Goal: Information Seeking & Learning: Learn about a topic

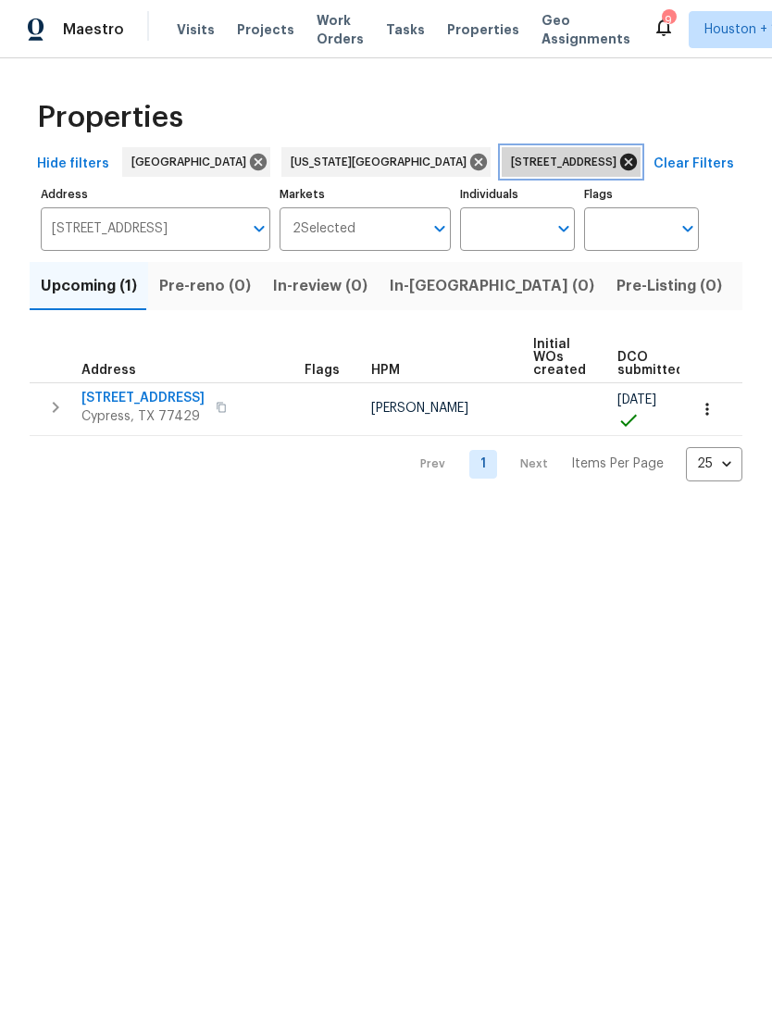
click at [618, 161] on icon at bounding box center [628, 162] width 20 height 20
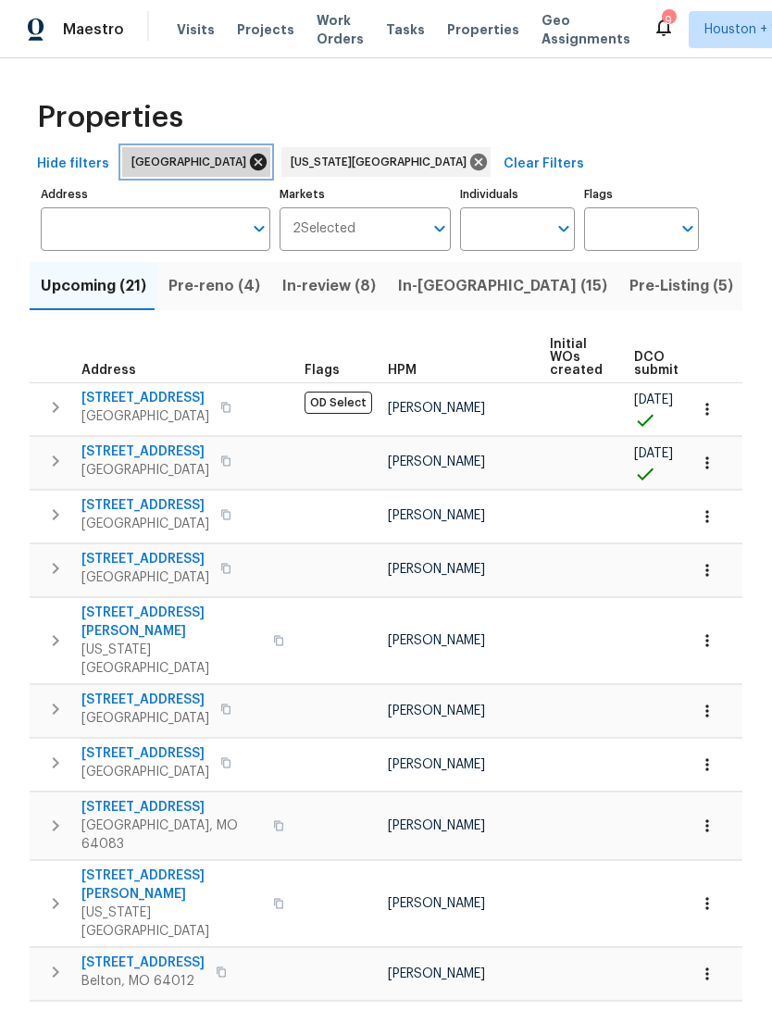
click at [250, 167] on icon at bounding box center [258, 162] width 17 height 17
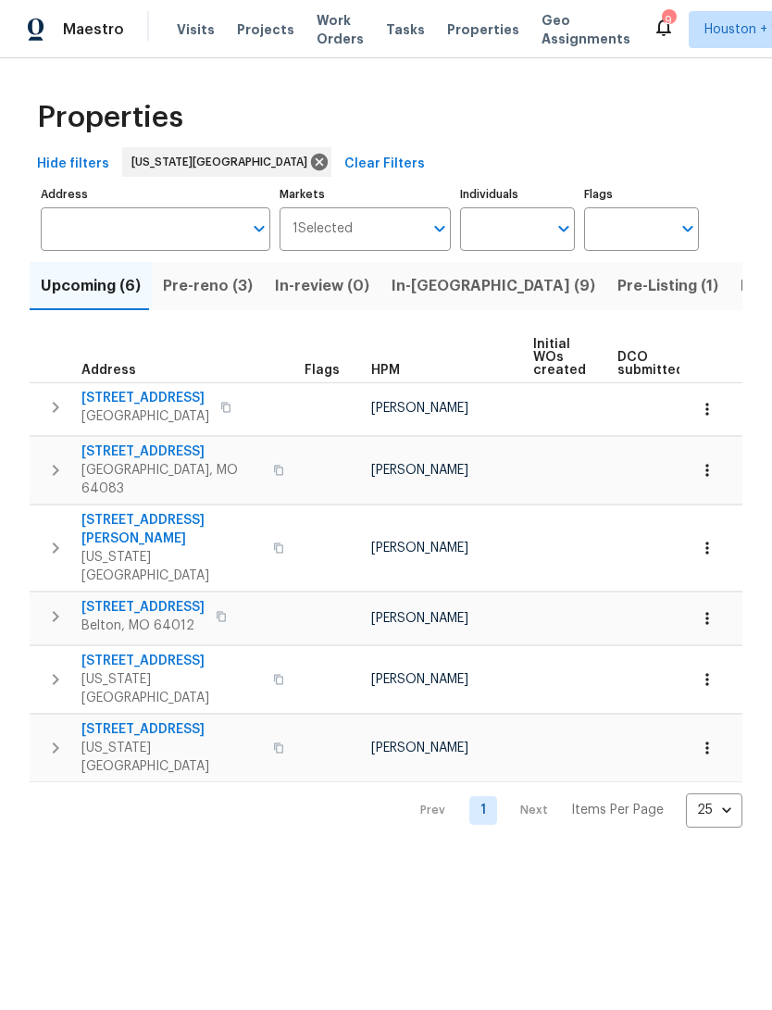
click at [220, 287] on span "Pre-reno (3)" at bounding box center [208, 286] width 90 height 26
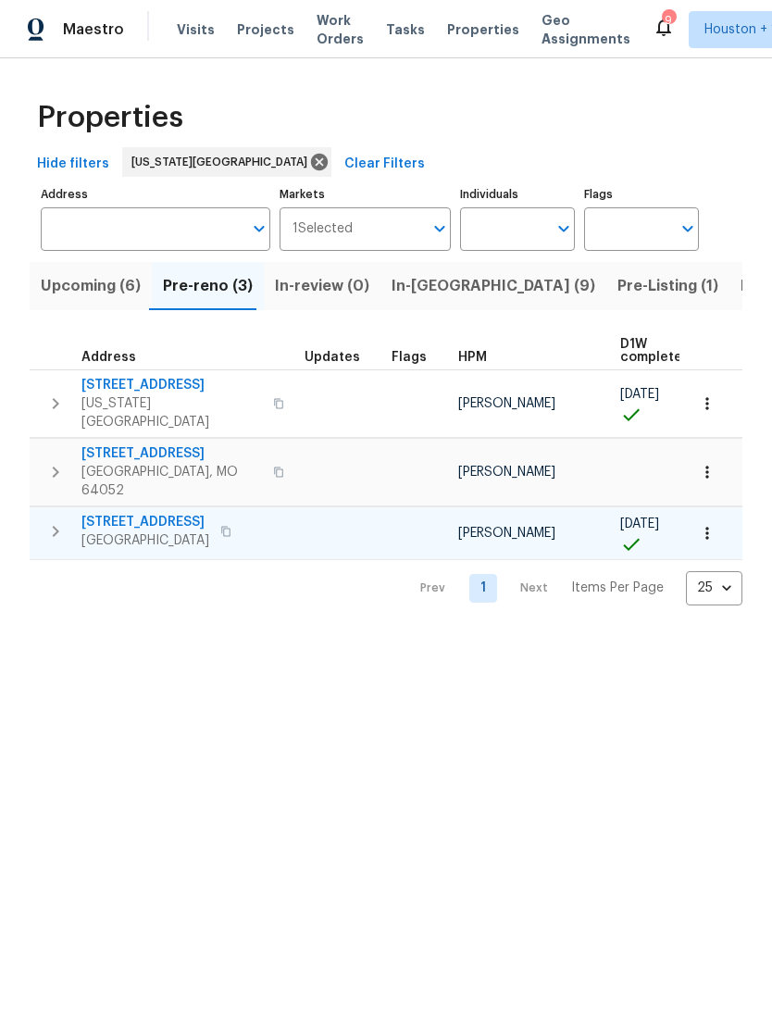
click at [125, 513] on span "1206 Sycamore St" at bounding box center [145, 522] width 128 height 19
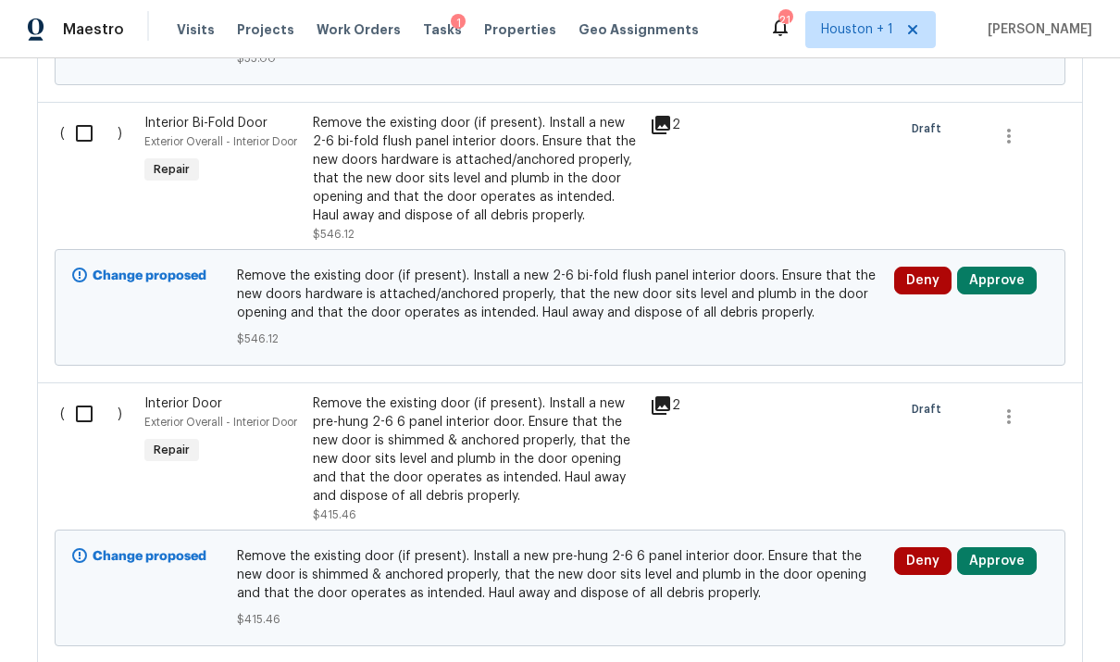
scroll to position [2945, 0]
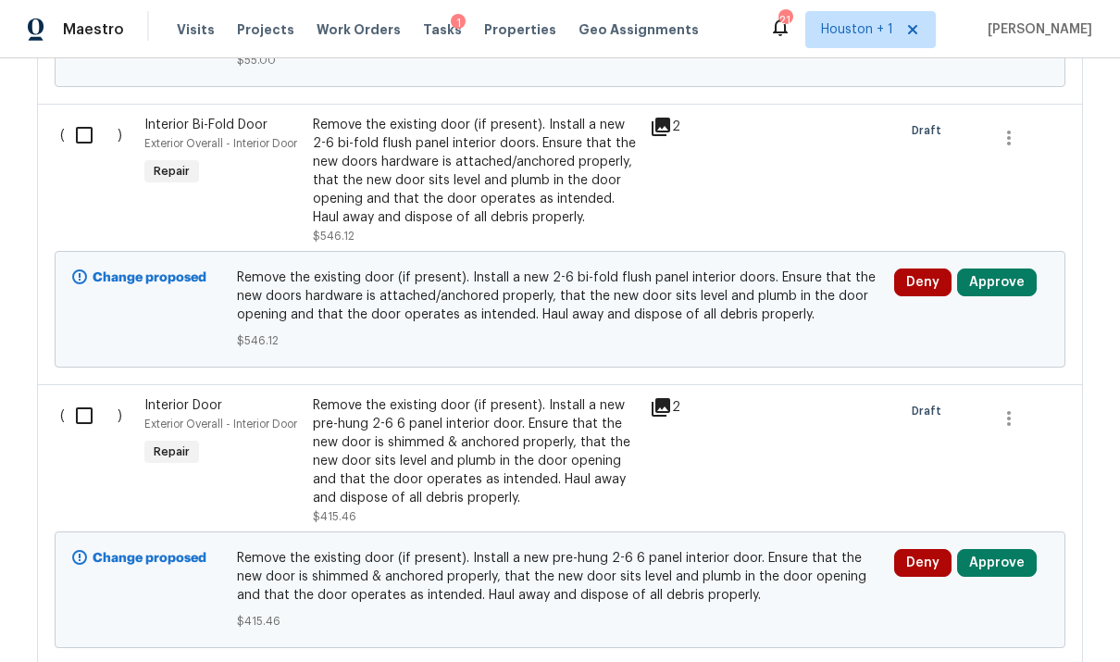
click at [658, 190] on div "2" at bounding box center [686, 180] width 84 height 141
click at [670, 116] on icon at bounding box center [661, 127] width 22 height 22
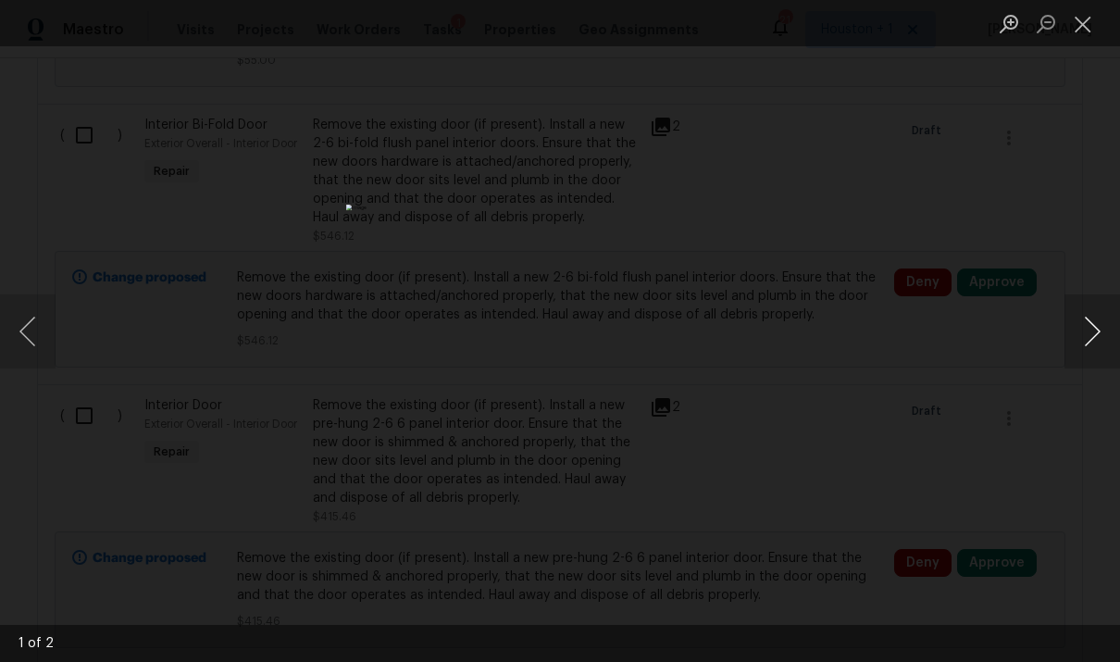
click at [1086, 320] on button "Next image" at bounding box center [1093, 331] width 56 height 74
click at [1091, 328] on button "Next image" at bounding box center [1093, 331] width 56 height 74
click at [1078, 330] on button "Next image" at bounding box center [1093, 331] width 56 height 74
click at [1064, 126] on div "Lightbox" at bounding box center [560, 331] width 1120 height 662
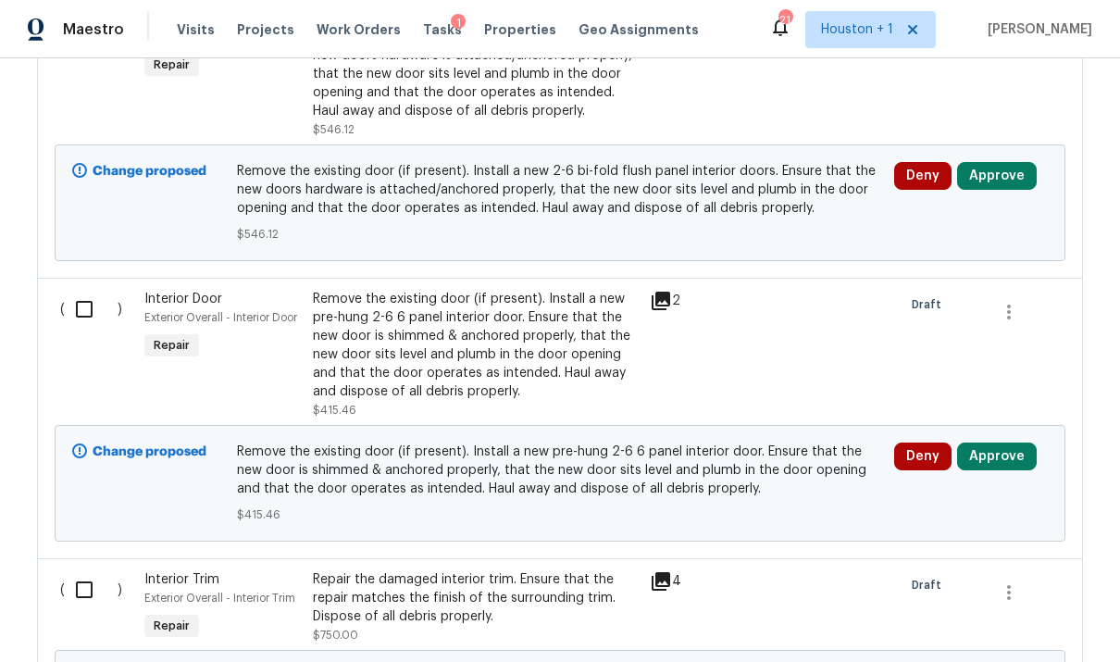
scroll to position [3006, 0]
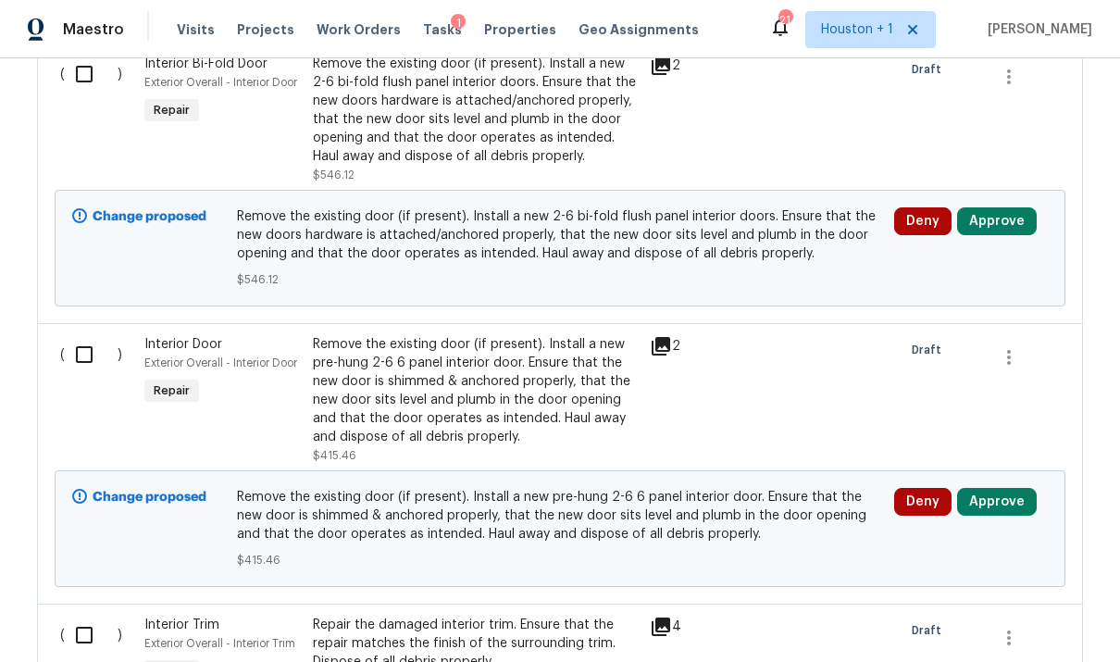
click at [714, 113] on div "2" at bounding box center [686, 119] width 84 height 141
click at [689, 106] on div "2" at bounding box center [686, 119] width 84 height 141
click at [555, 95] on div "Remove the existing door (if present). Install a new 2-6 bi-fold flush panel in…" at bounding box center [476, 110] width 326 height 111
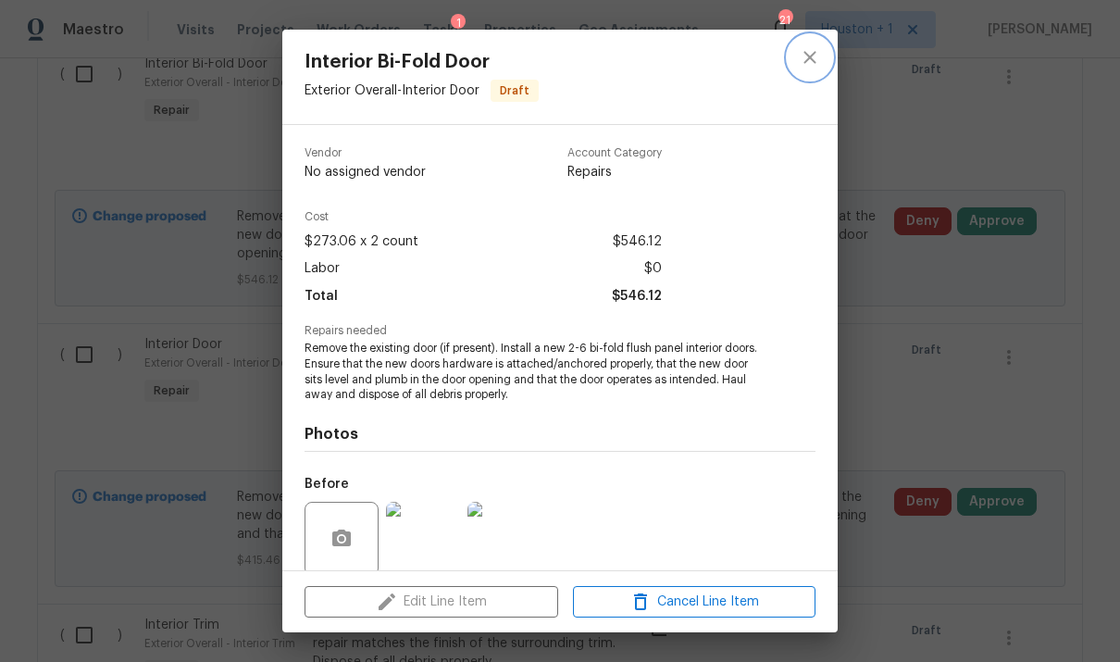
click at [821, 62] on button "close" at bounding box center [810, 57] width 44 height 44
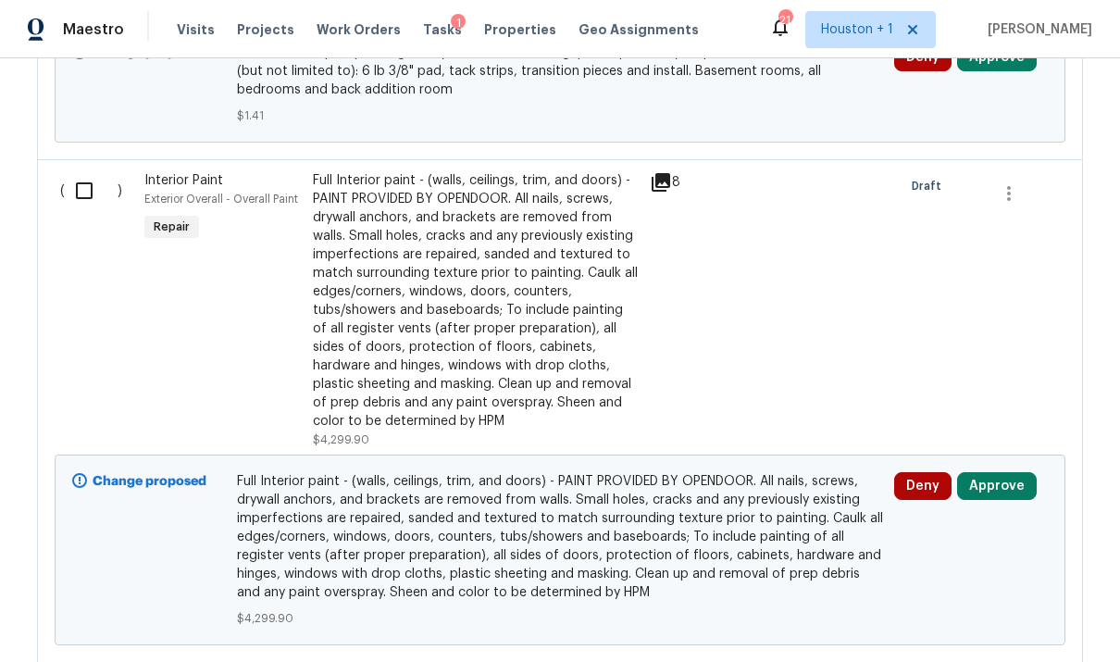
scroll to position [4354, 0]
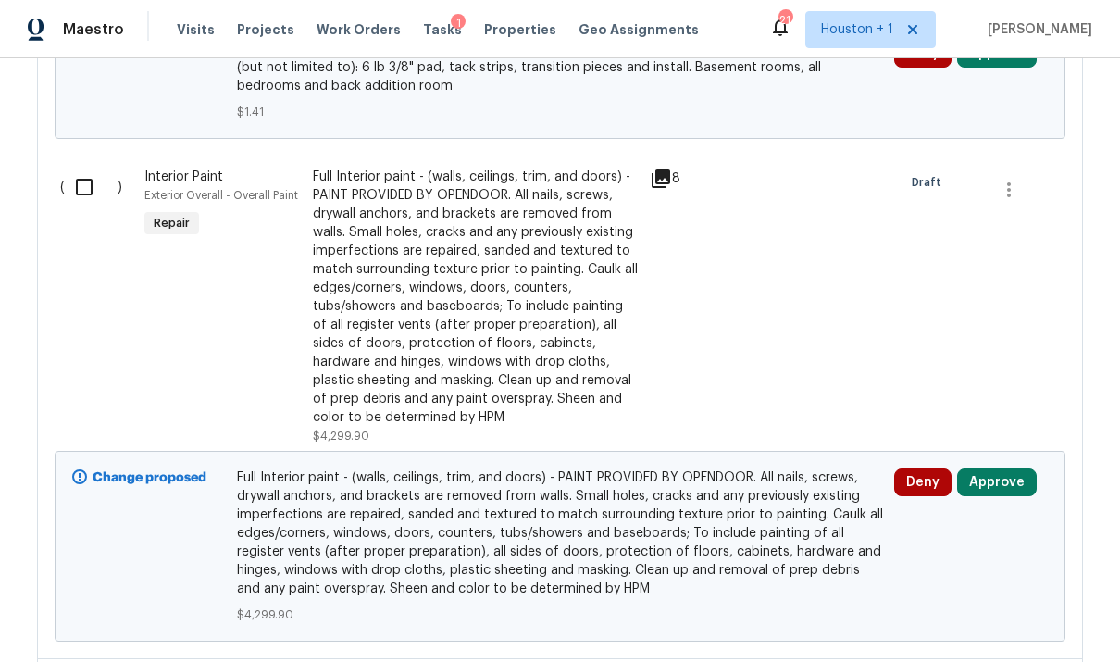
click at [658, 299] on div "8" at bounding box center [686, 306] width 84 height 289
click at [594, 303] on div "Full Interior paint - (walls, ceilings, trim, and doors) - PAINT PROVIDED BY OP…" at bounding box center [476, 297] width 326 height 259
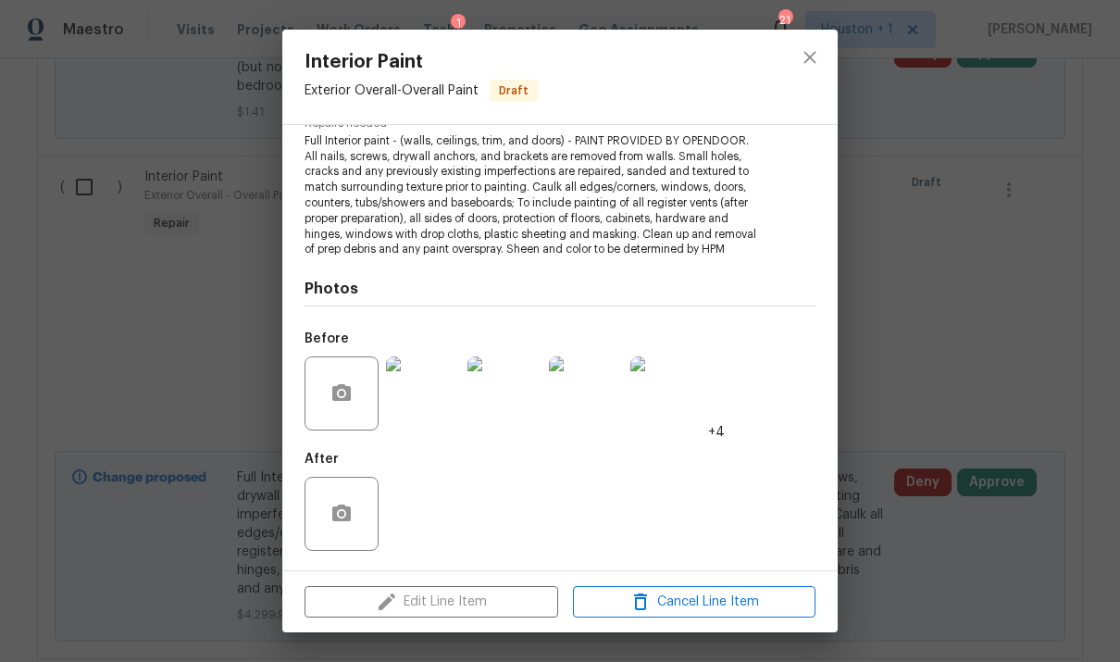
scroll to position [206, 0]
click at [817, 60] on icon "close" at bounding box center [810, 57] width 22 height 22
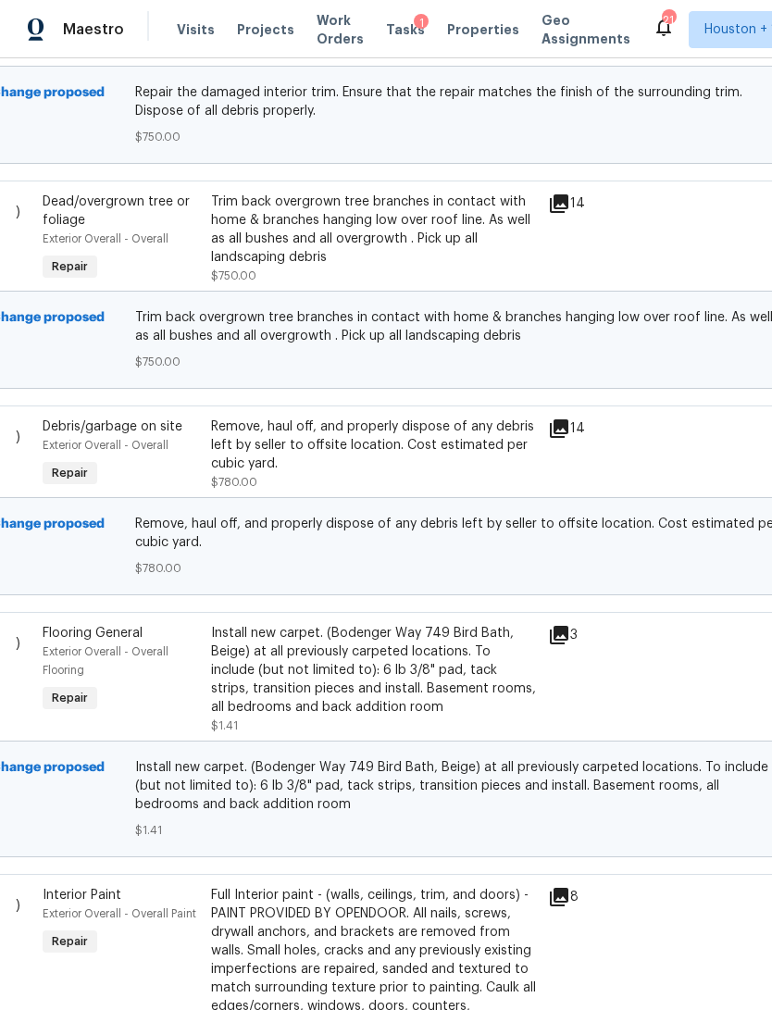
scroll to position [3637, 66]
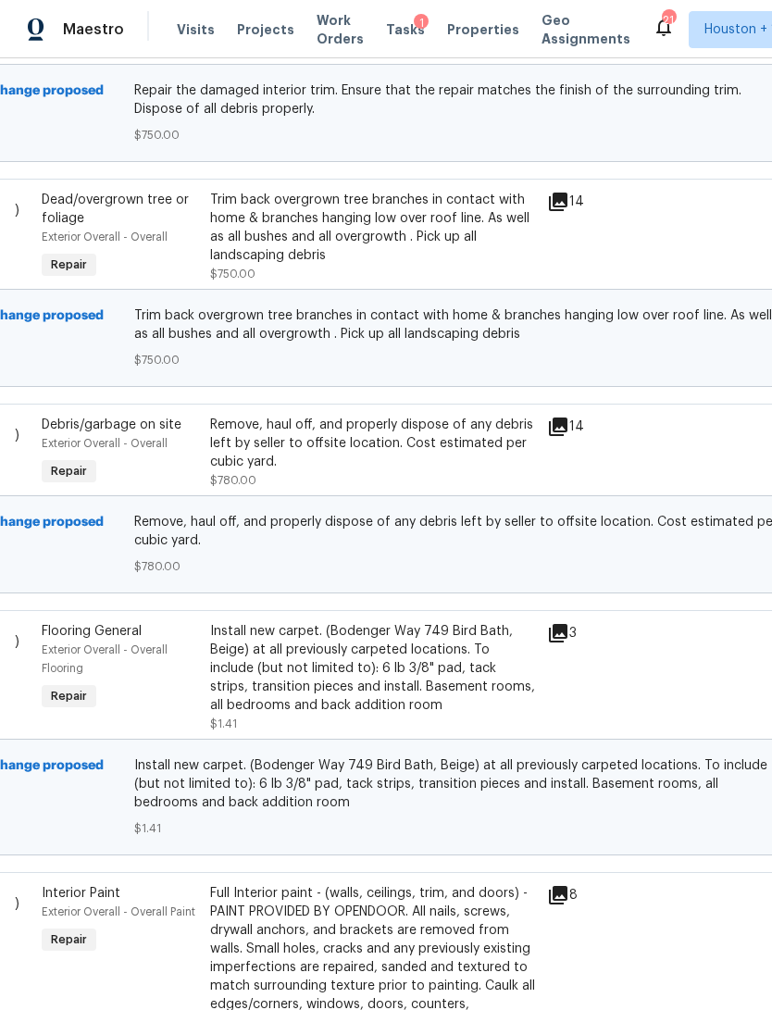
click at [250, 416] on div "Remove, haul off, and properly dispose of any debris left by seller to offsite …" at bounding box center [373, 444] width 326 height 56
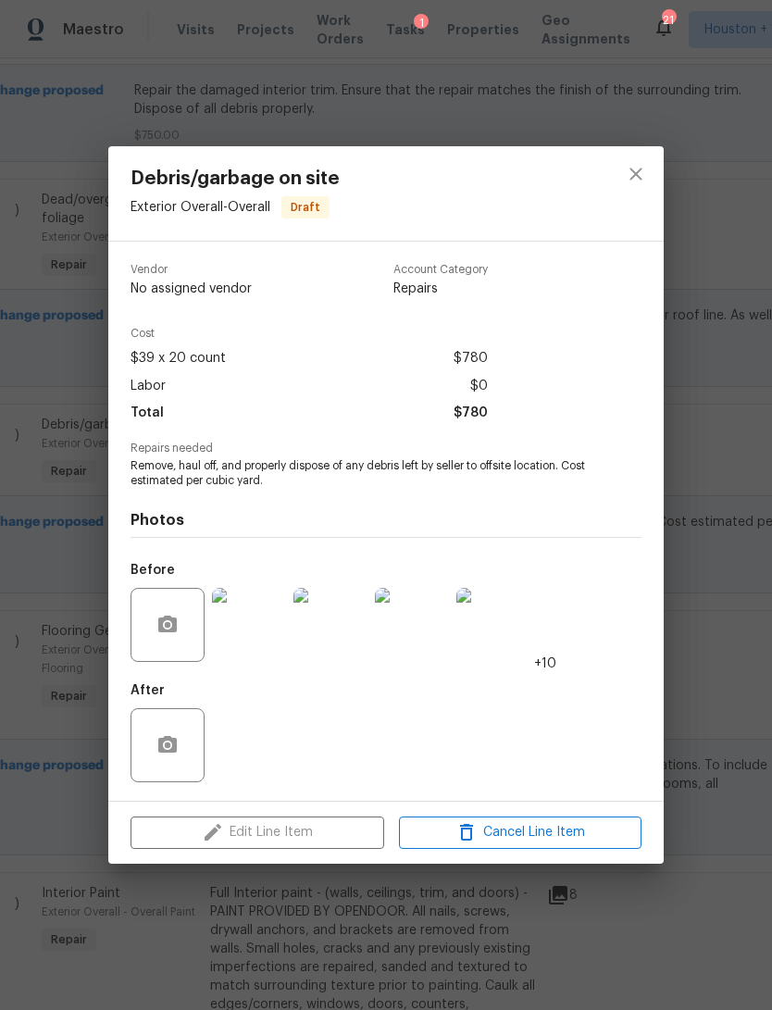
click at [240, 629] on img at bounding box center [249, 625] width 74 height 74
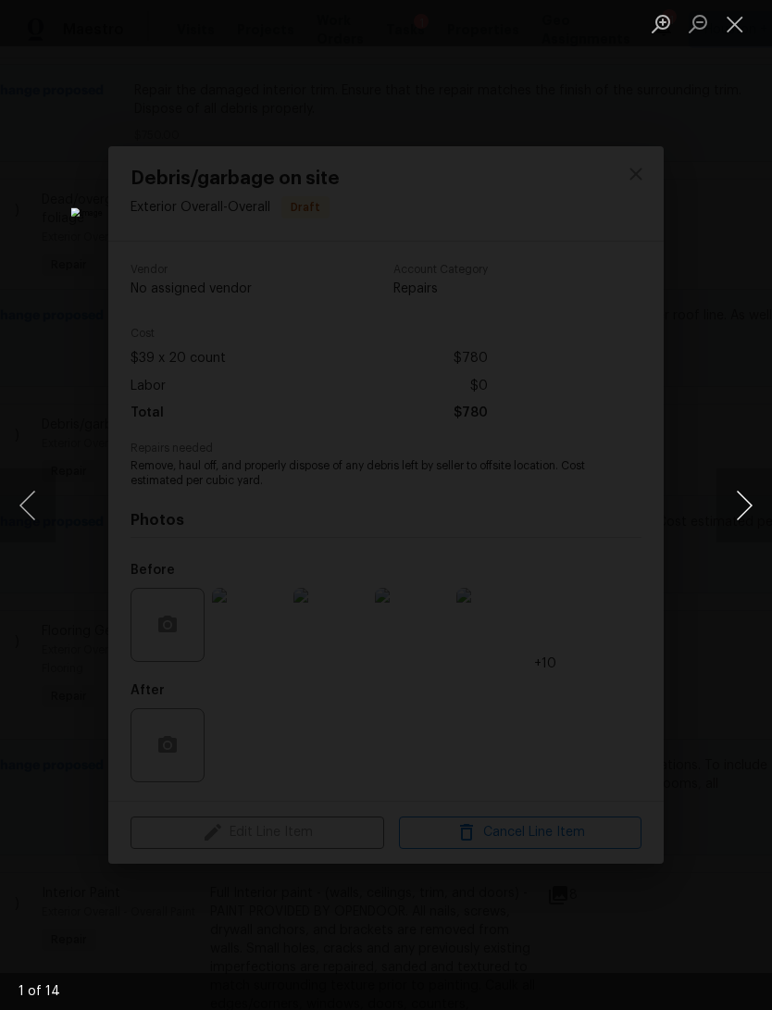
click at [735, 504] on button "Next image" at bounding box center [745, 505] width 56 height 74
click at [732, 491] on button "Next image" at bounding box center [745, 505] width 56 height 74
click at [732, 486] on button "Next image" at bounding box center [745, 505] width 56 height 74
click at [718, 492] on button "Next image" at bounding box center [745, 505] width 56 height 74
click at [732, 29] on button "Close lightbox" at bounding box center [735, 23] width 37 height 32
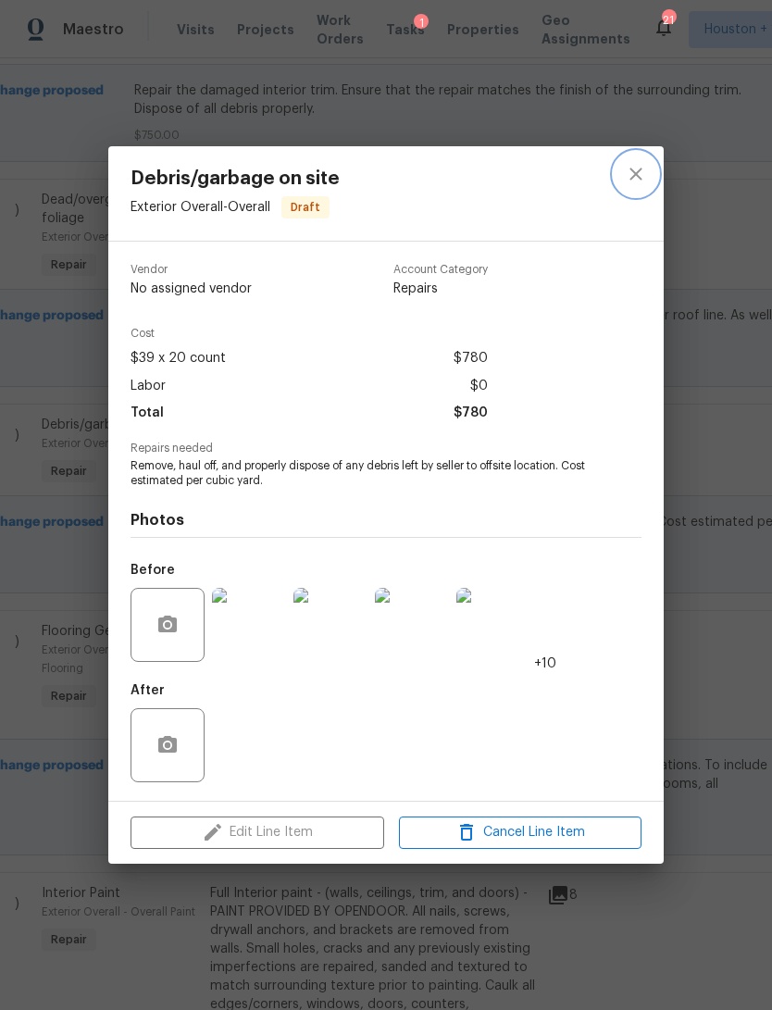
click at [637, 185] on button "close" at bounding box center [636, 174] width 44 height 44
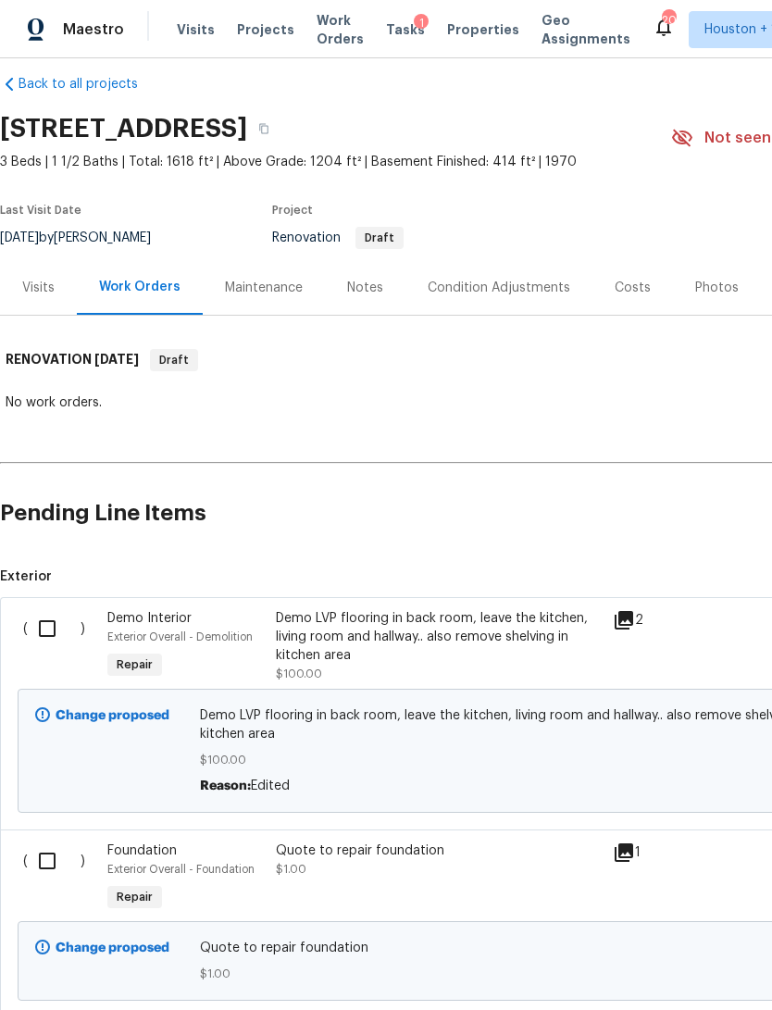
scroll to position [-7, 0]
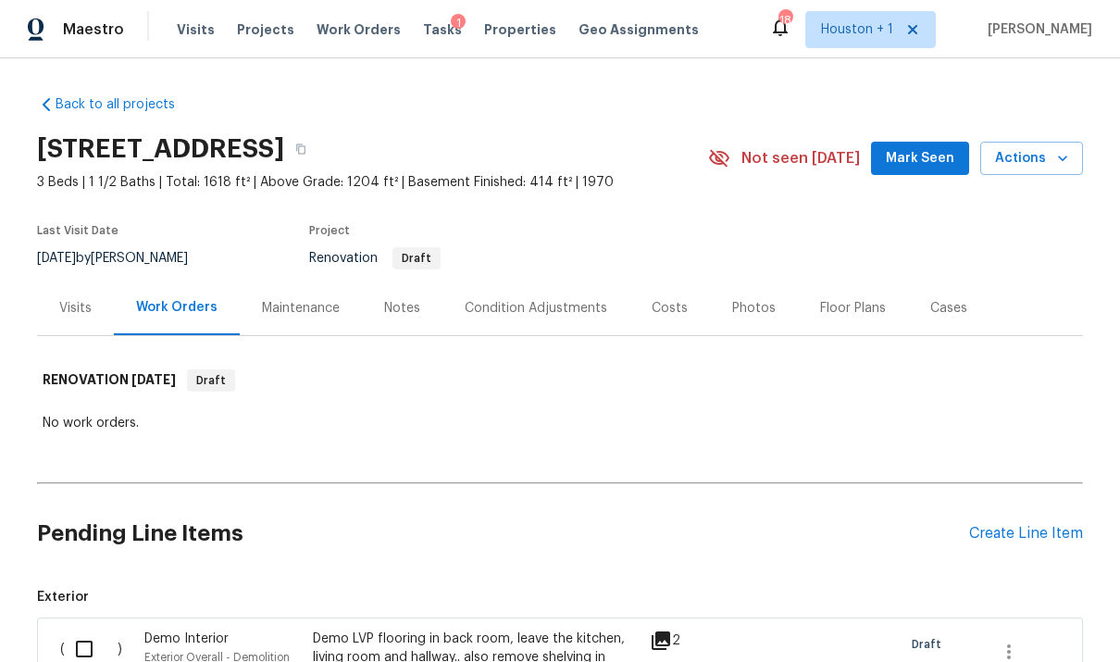
click at [771, 470] on div "Back to all projects 1206 Sycamore St, Pleasant Hill, MO 64080 3 Beds | 1 1/2 B…" at bounding box center [560, 360] width 1120 height 604
click at [771, 465] on div "Back to all projects 1206 Sycamore St, Pleasant Hill, MO 64080 3 Beds | 1 1/2 B…" at bounding box center [560, 360] width 1120 height 604
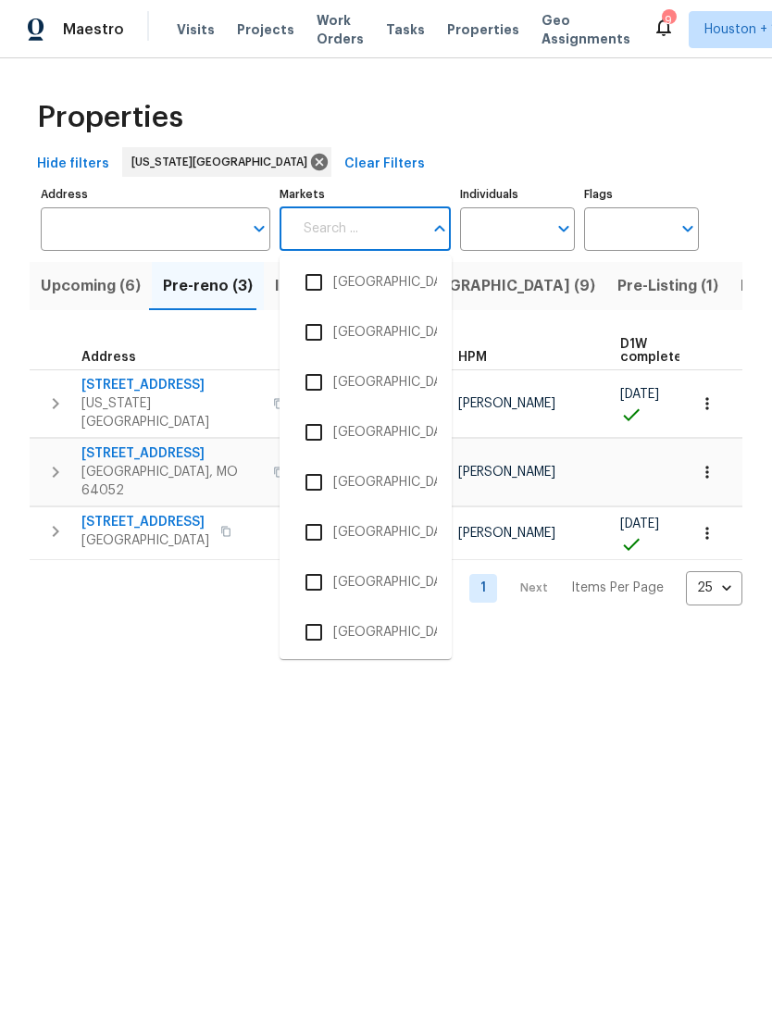
scroll to position [1376, 0]
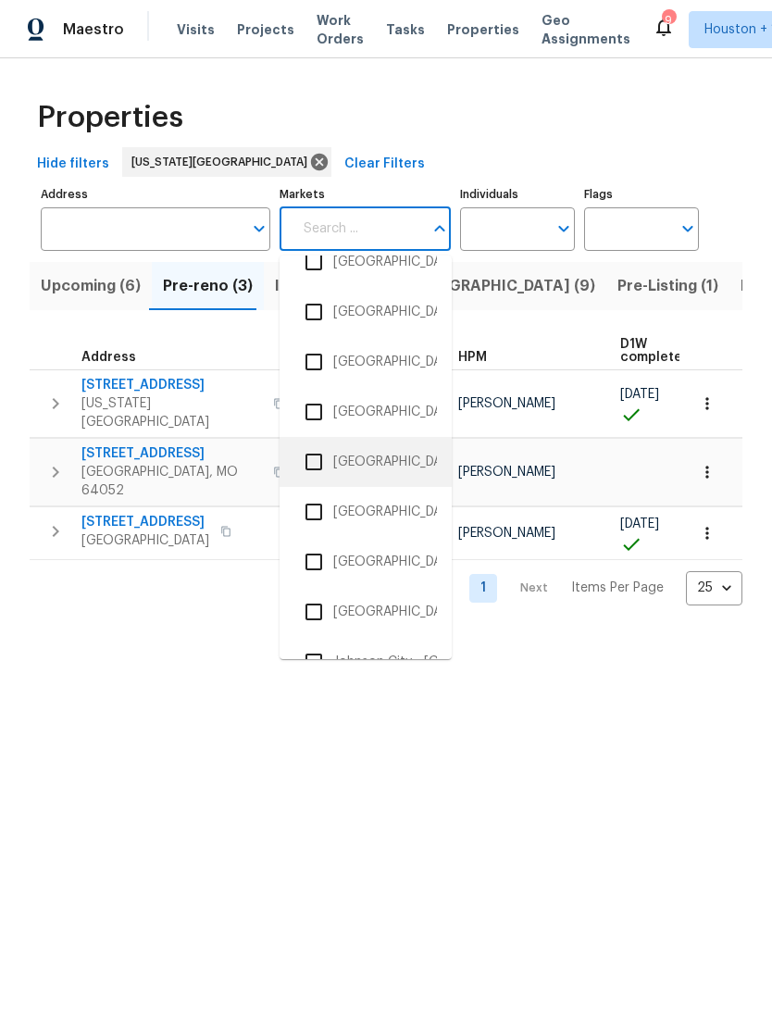
click at [378, 450] on li "Houston" at bounding box center [365, 462] width 143 height 39
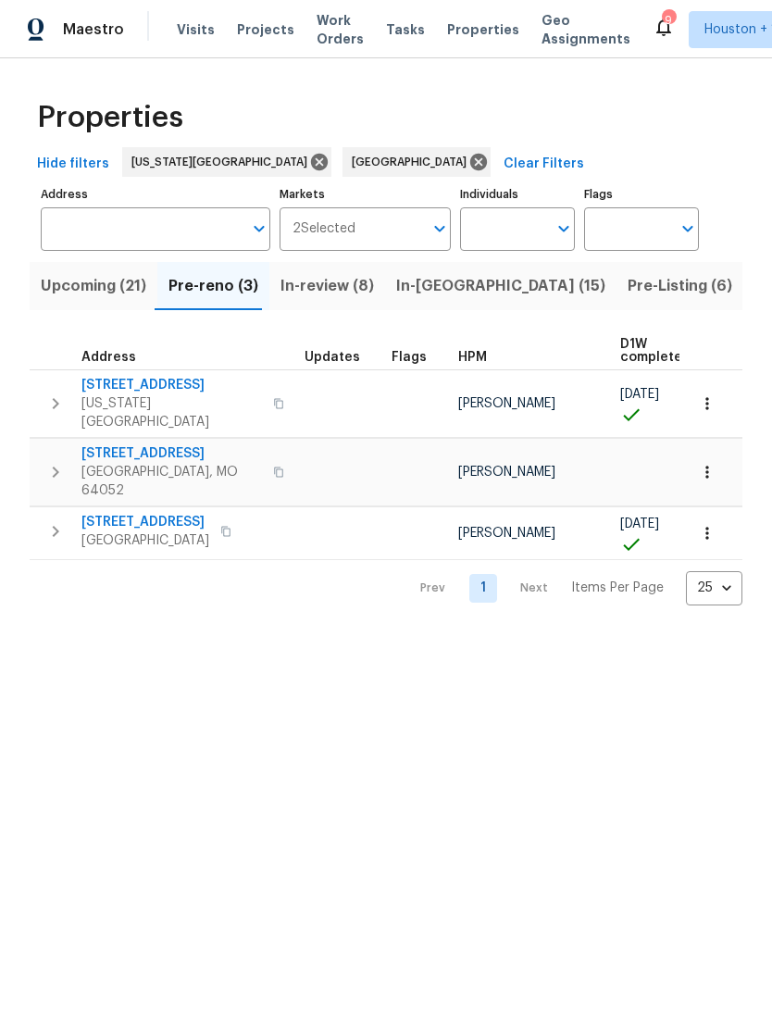
click at [420, 283] on span "In-reno (15)" at bounding box center [500, 286] width 209 height 26
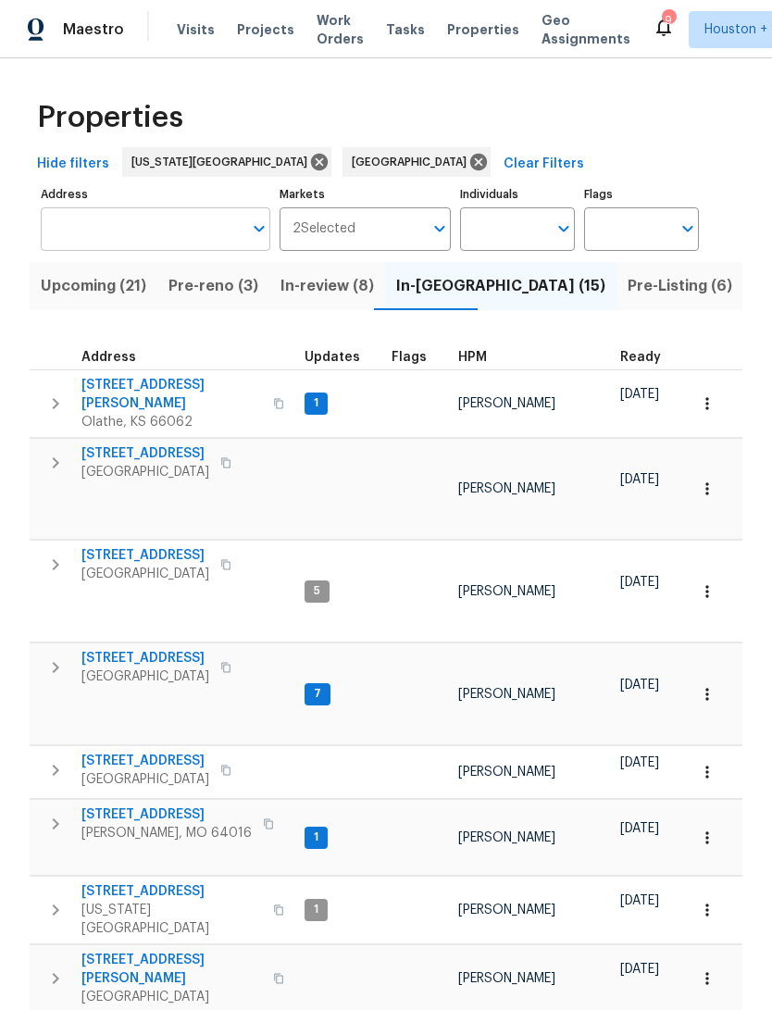
click at [83, 223] on input "Address" at bounding box center [142, 229] width 202 height 44
type input "10110"
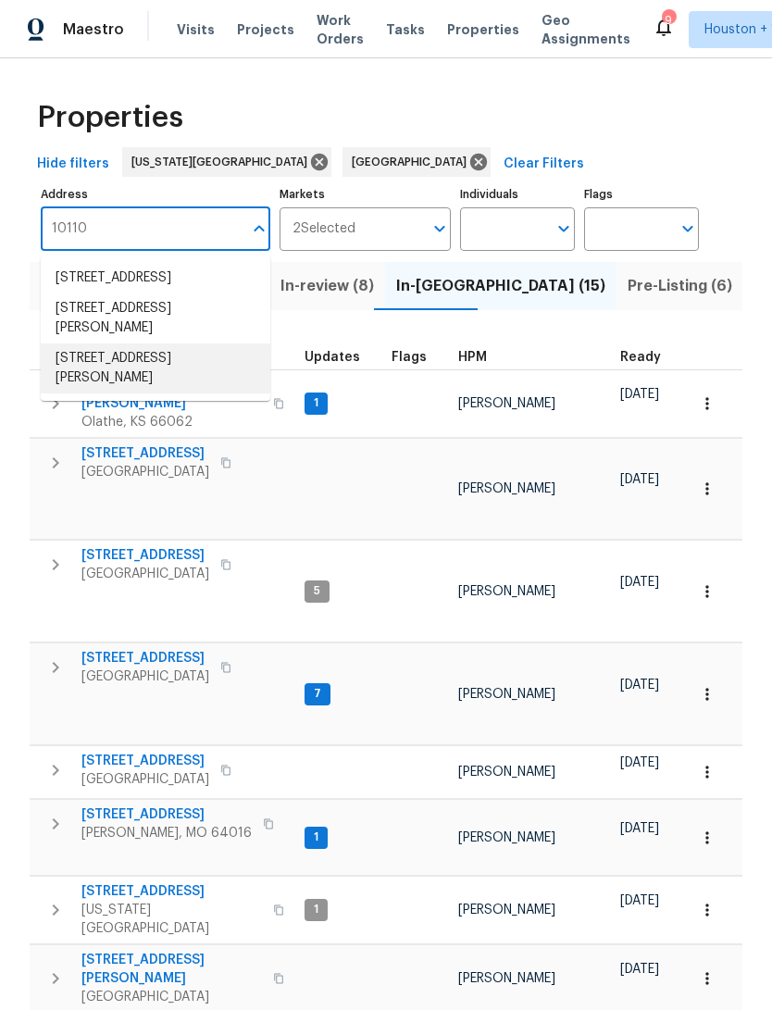
click at [104, 368] on li "10110 Willmont Rd La Porte TX 77571" at bounding box center [156, 368] width 230 height 50
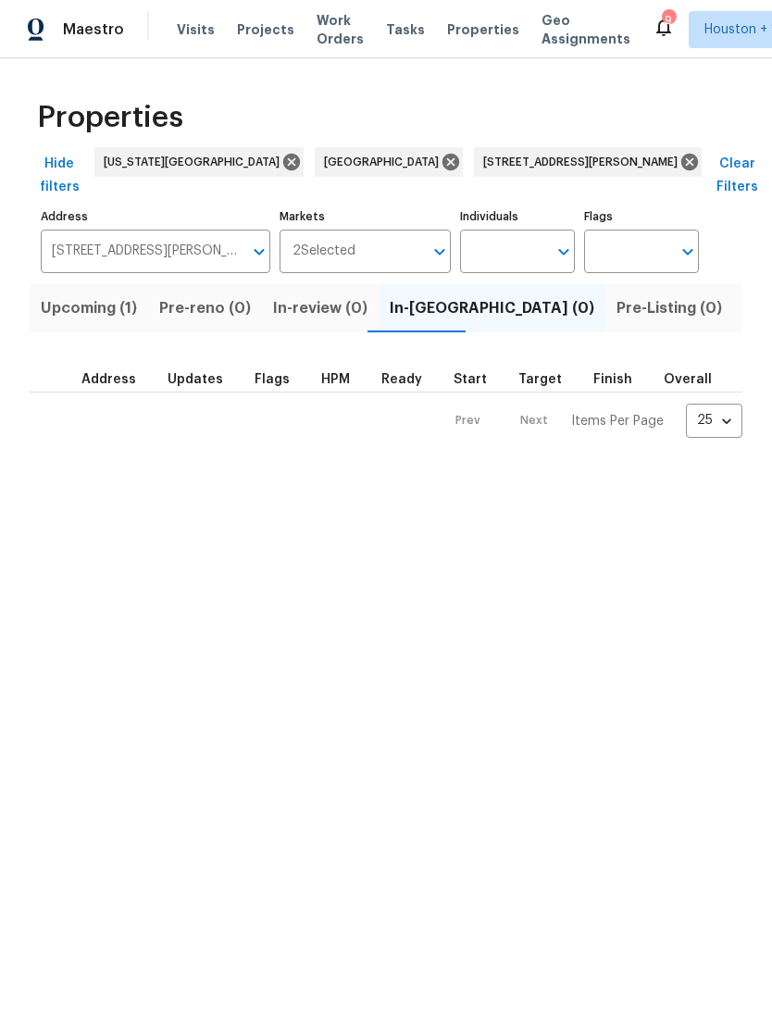
click at [64, 295] on span "Upcoming (1)" at bounding box center [89, 308] width 96 height 26
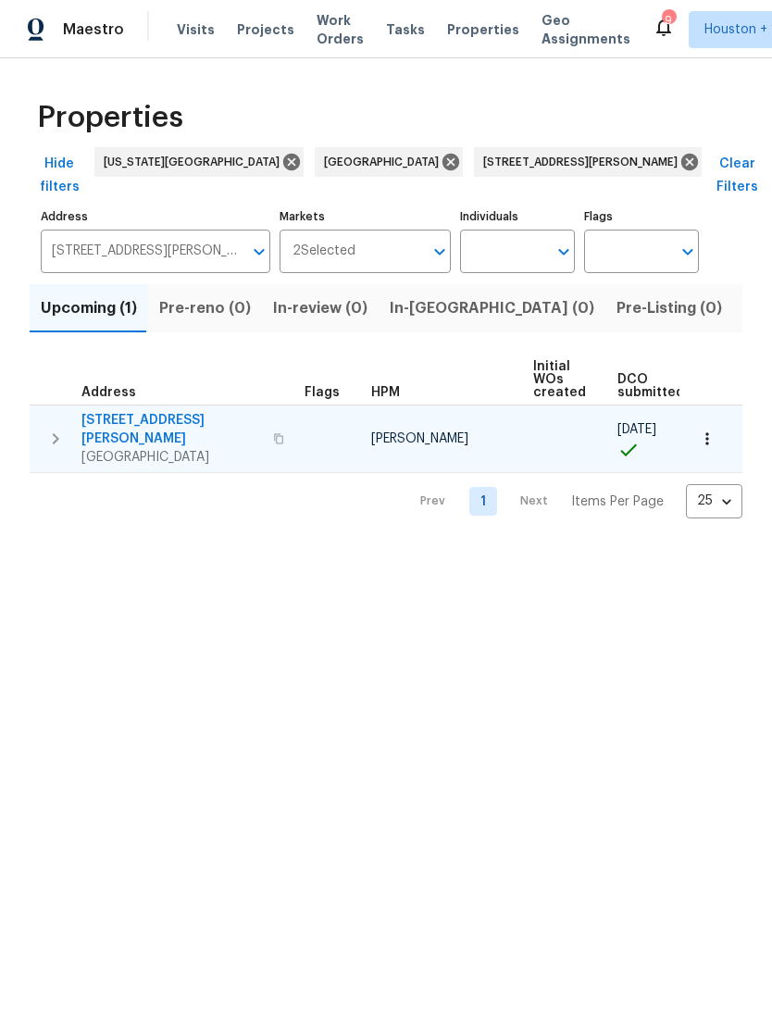
click at [278, 411] on div "10110 Willmont Rd La Porte, TX 77571" at bounding box center [185, 439] width 208 height 56
click at [135, 411] on span "10110 Willmont Rd" at bounding box center [171, 429] width 181 height 37
click at [711, 419] on button "button" at bounding box center [707, 438] width 41 height 41
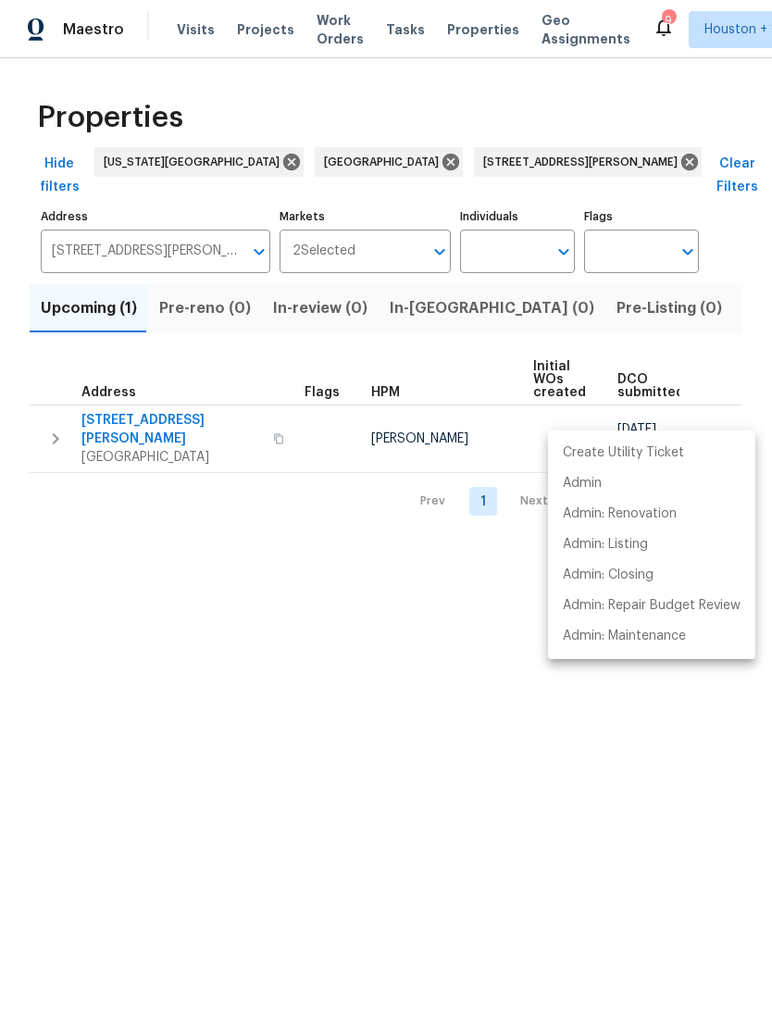
click at [118, 405] on div at bounding box center [386, 505] width 772 height 1010
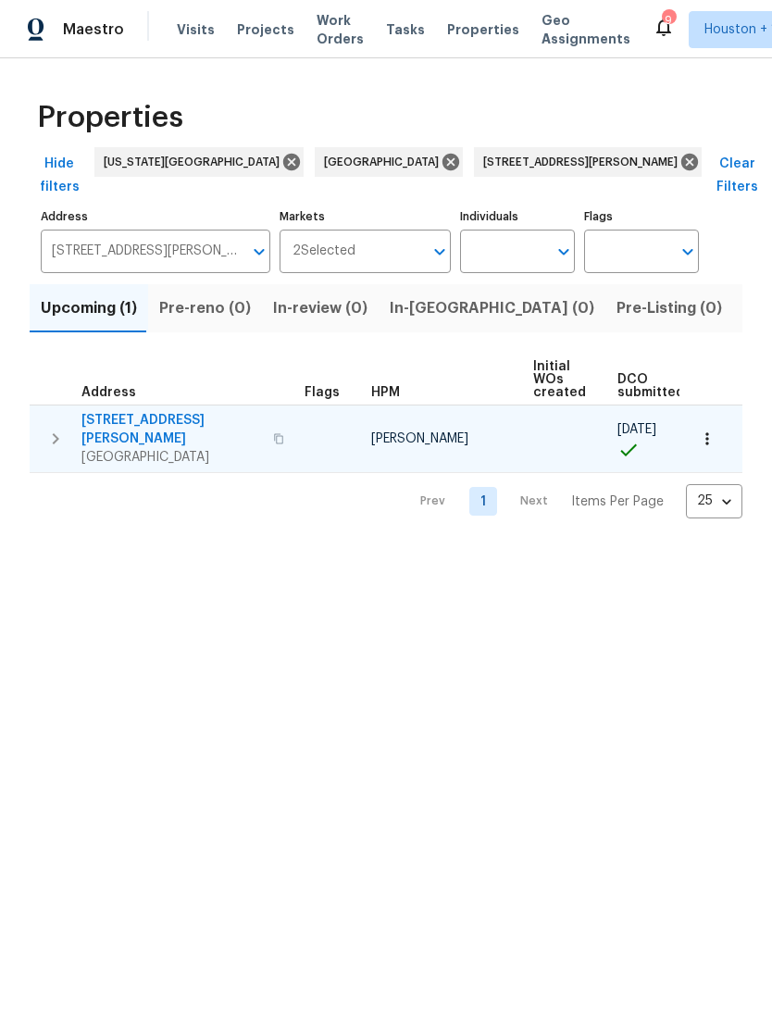
click at [114, 448] on span "La Porte, TX 77571" at bounding box center [171, 457] width 181 height 19
click at [103, 411] on span "10110 Willmont Rd" at bounding box center [171, 429] width 181 height 37
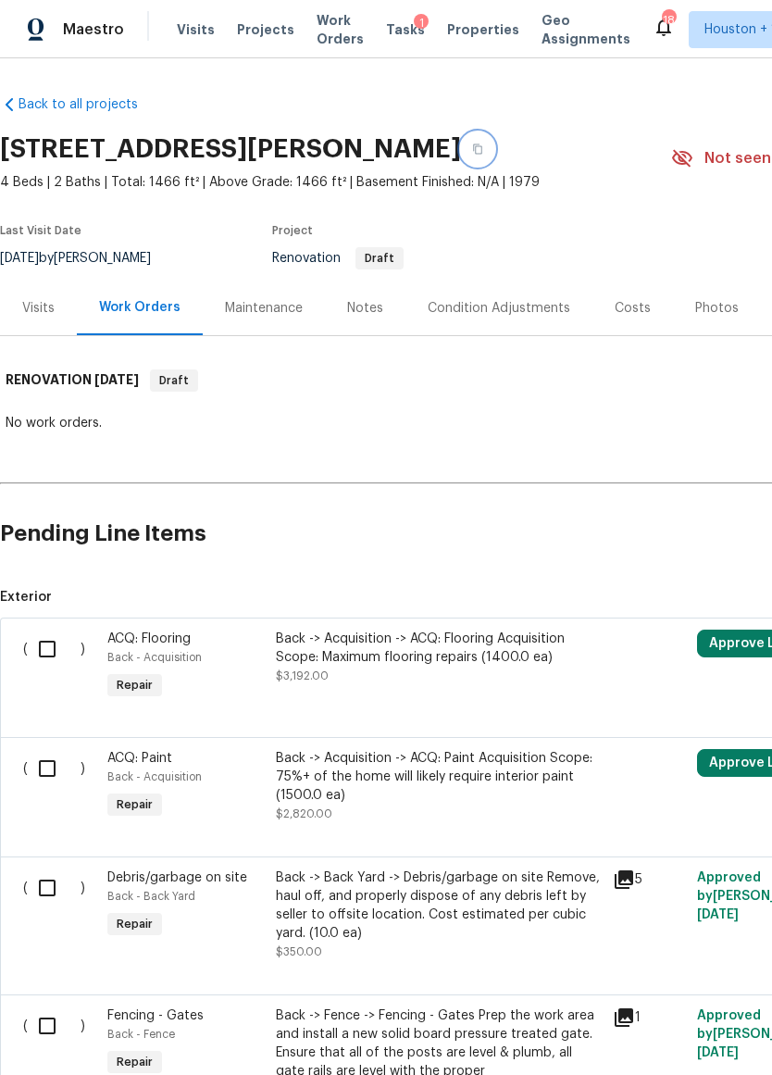
click at [485, 142] on button "button" at bounding box center [477, 148] width 33 height 33
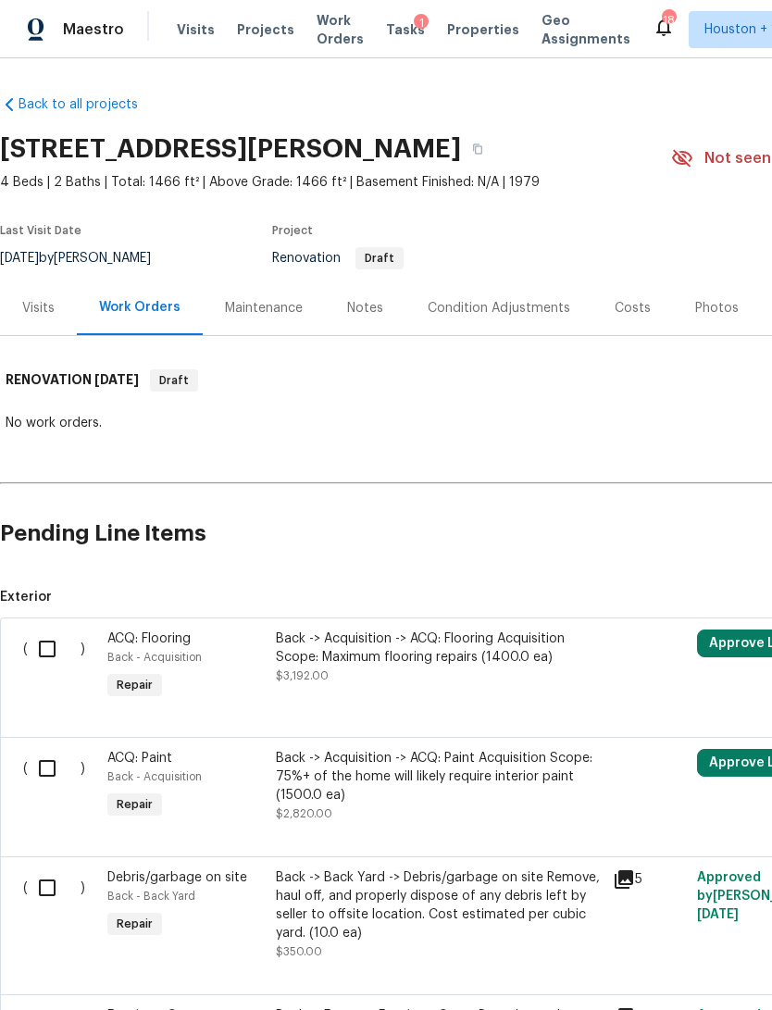
click at [39, 304] on div "Visits" at bounding box center [38, 308] width 32 height 19
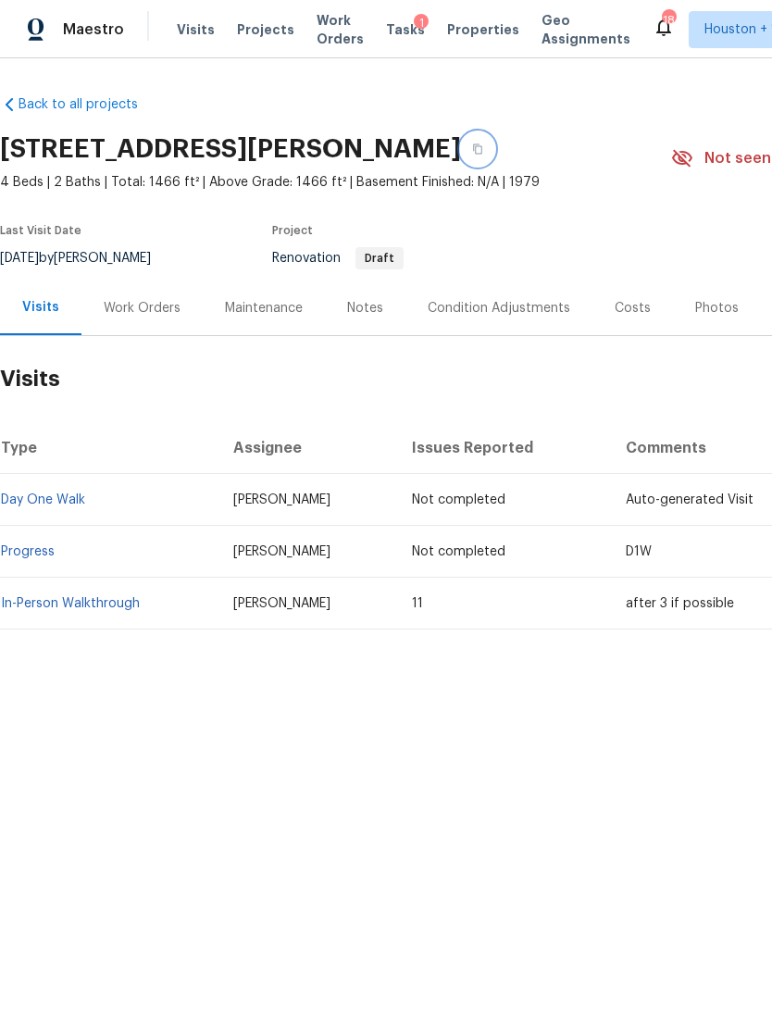
click at [493, 142] on button "button" at bounding box center [477, 148] width 33 height 33
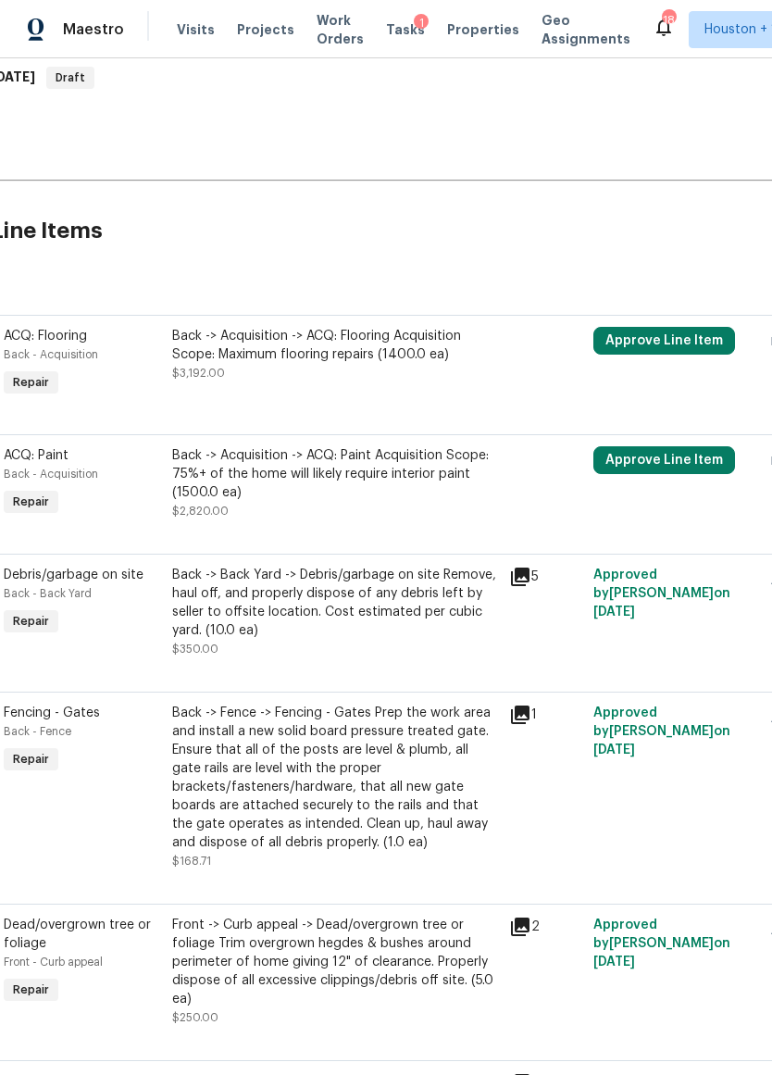
scroll to position [278, 93]
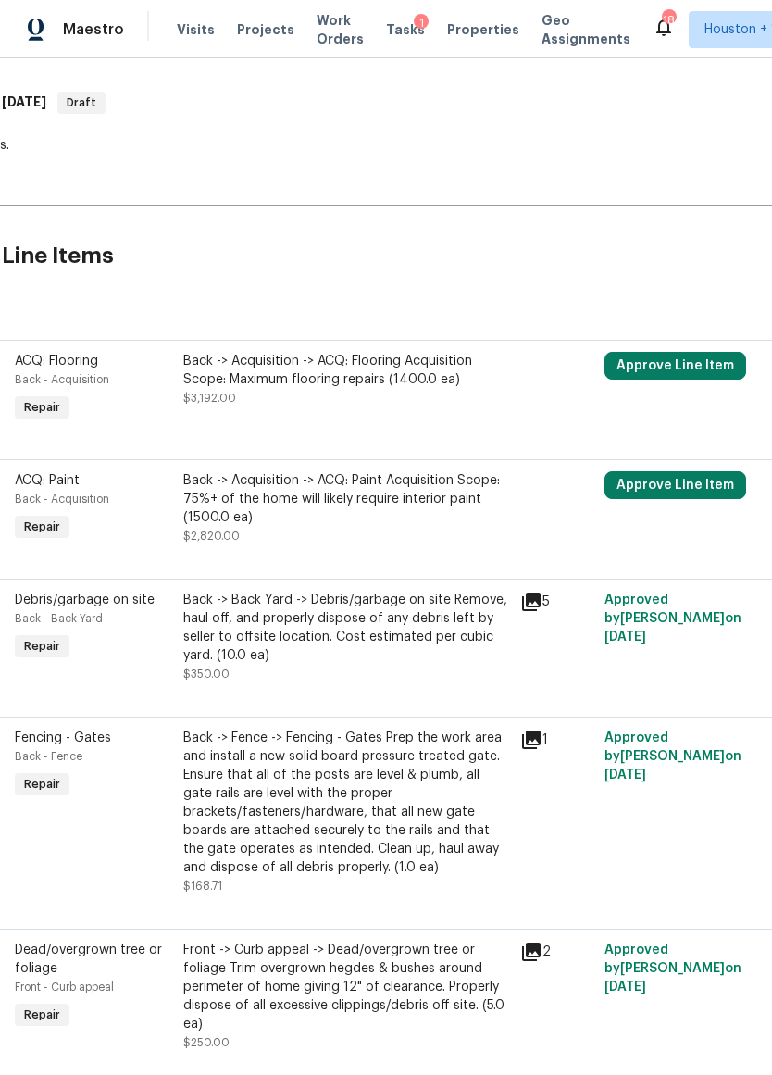
click at [241, 619] on div "Back -> Back Yard -> Debris/garbage on site Remove, haul off, and properly disp…" at bounding box center [346, 628] width 326 height 74
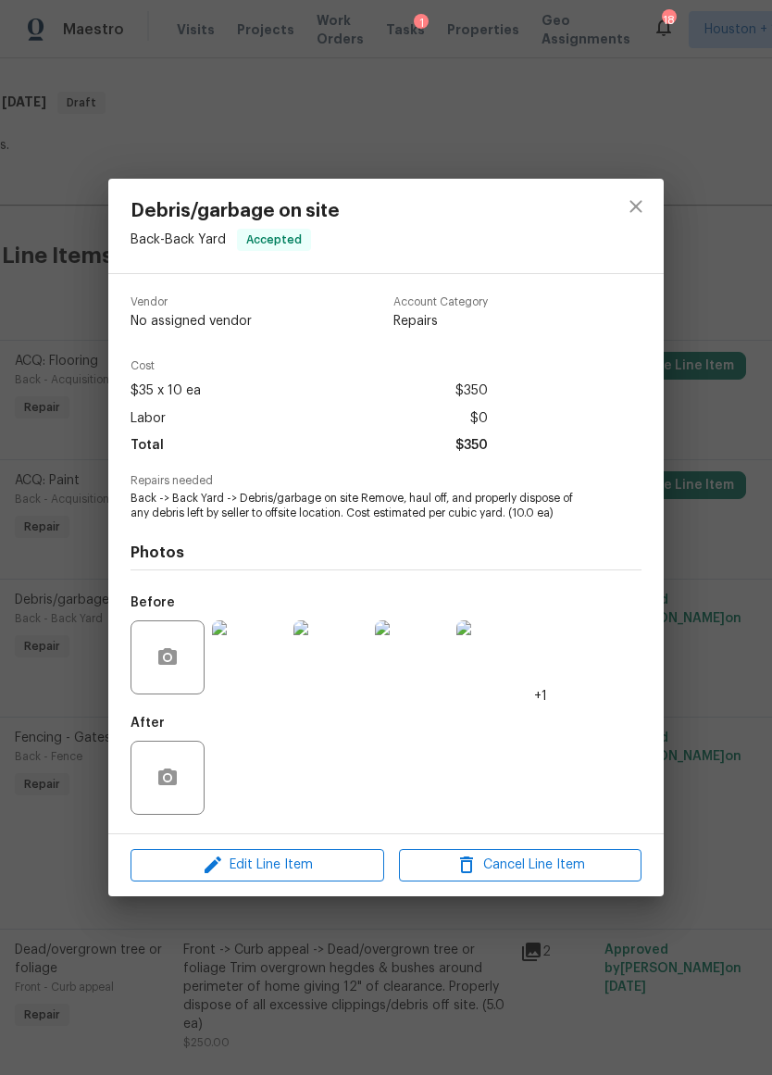
click at [242, 653] on img at bounding box center [249, 657] width 74 height 74
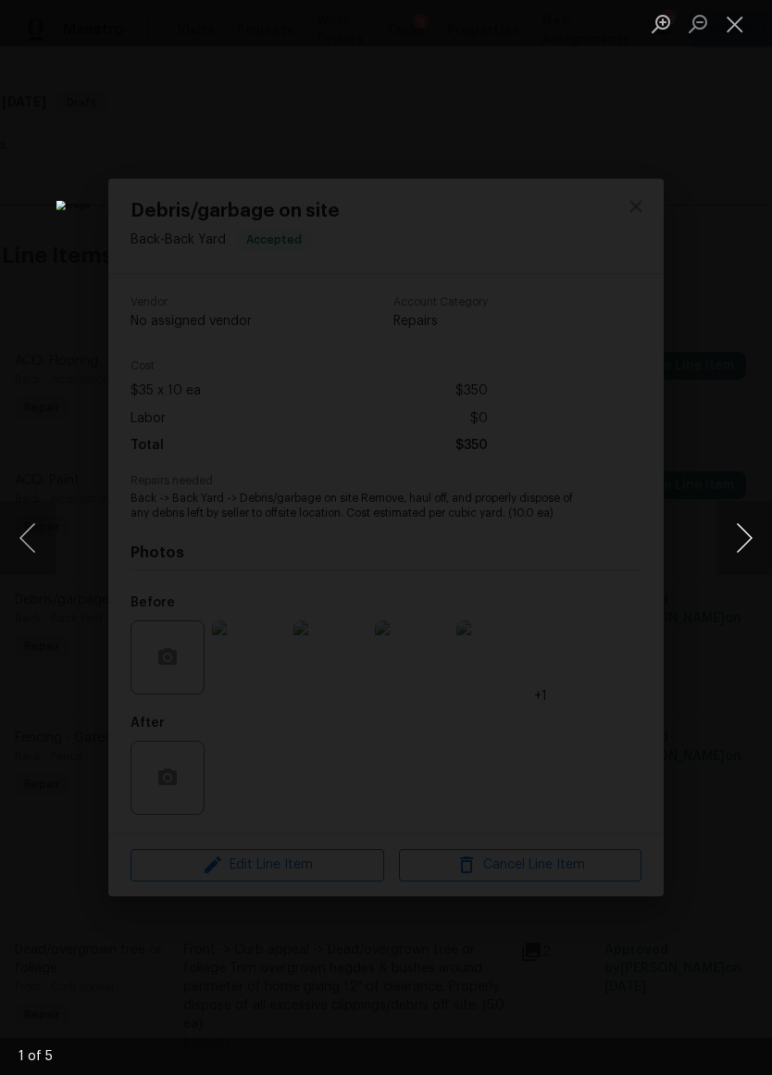
click at [742, 531] on button "Next image" at bounding box center [745, 538] width 56 height 74
click at [735, 530] on button "Next image" at bounding box center [745, 538] width 56 height 74
click at [737, 529] on button "Next image" at bounding box center [745, 538] width 56 height 74
click at [740, 531] on button "Next image" at bounding box center [745, 538] width 56 height 74
click at [737, 532] on button "Next image" at bounding box center [745, 538] width 56 height 74
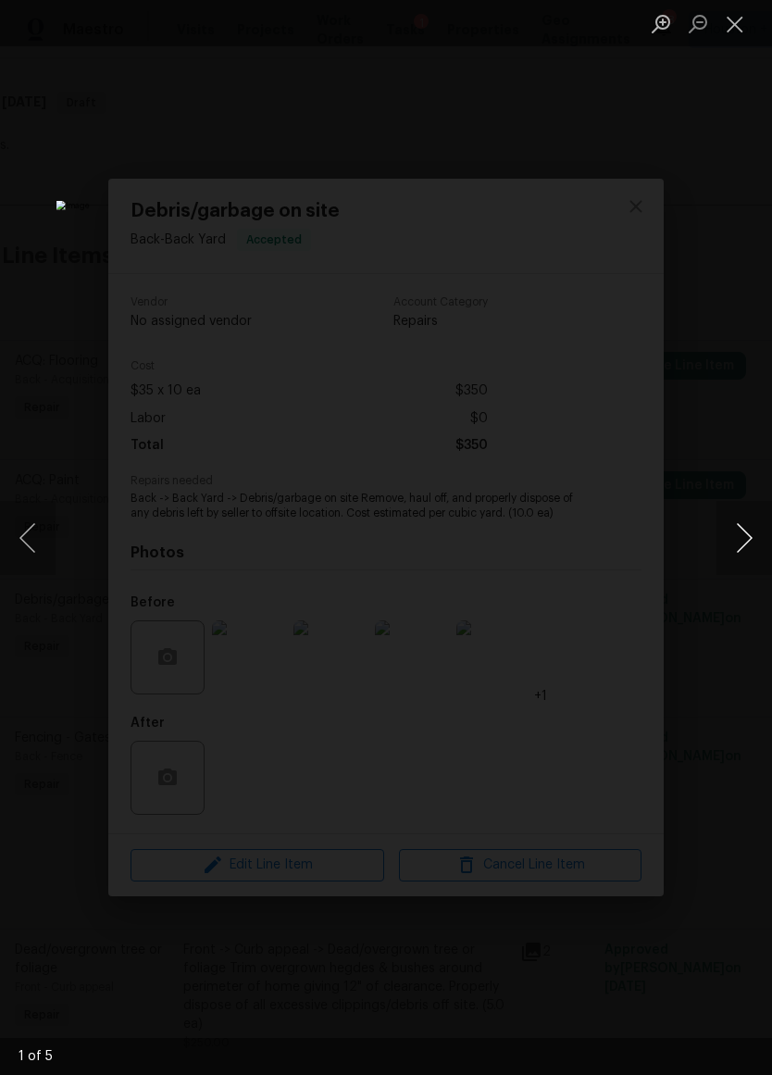
click at [742, 533] on button "Next image" at bounding box center [745, 538] width 56 height 74
click at [744, 535] on button "Next image" at bounding box center [745, 538] width 56 height 74
click at [729, 20] on button "Close lightbox" at bounding box center [735, 23] width 37 height 32
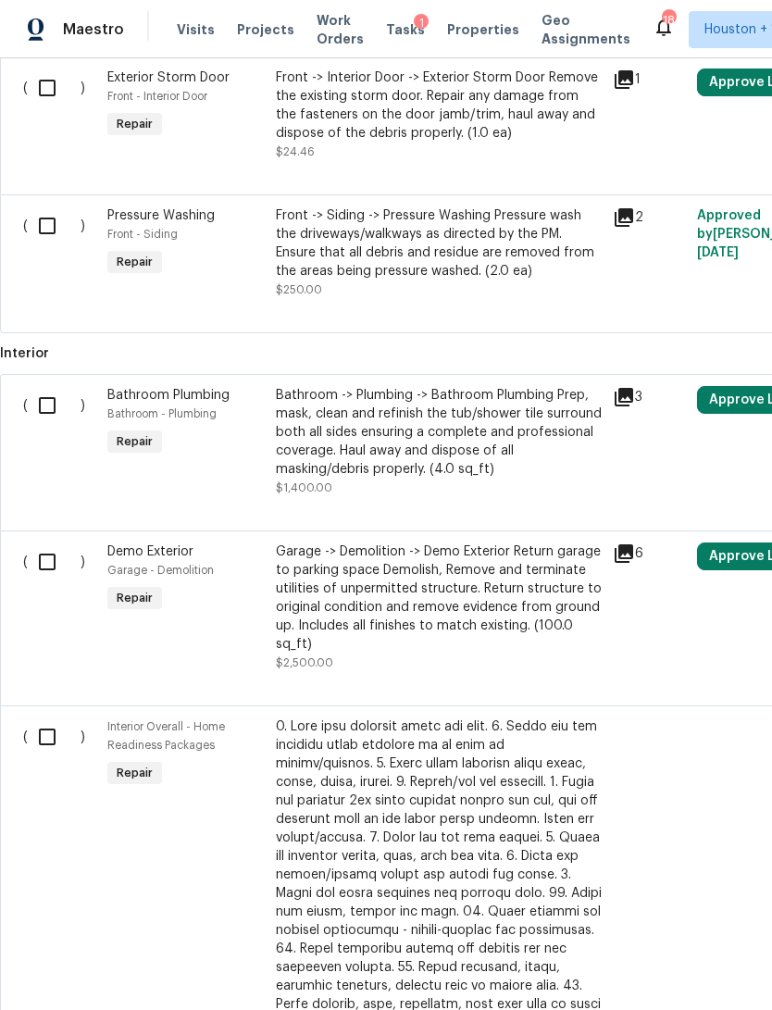
scroll to position [1620, 0]
click at [531, 436] on div "Bathroom -> Plumbing -> Bathroom Plumbing Prep, mask, clean and refinish the tu…" at bounding box center [439, 431] width 326 height 93
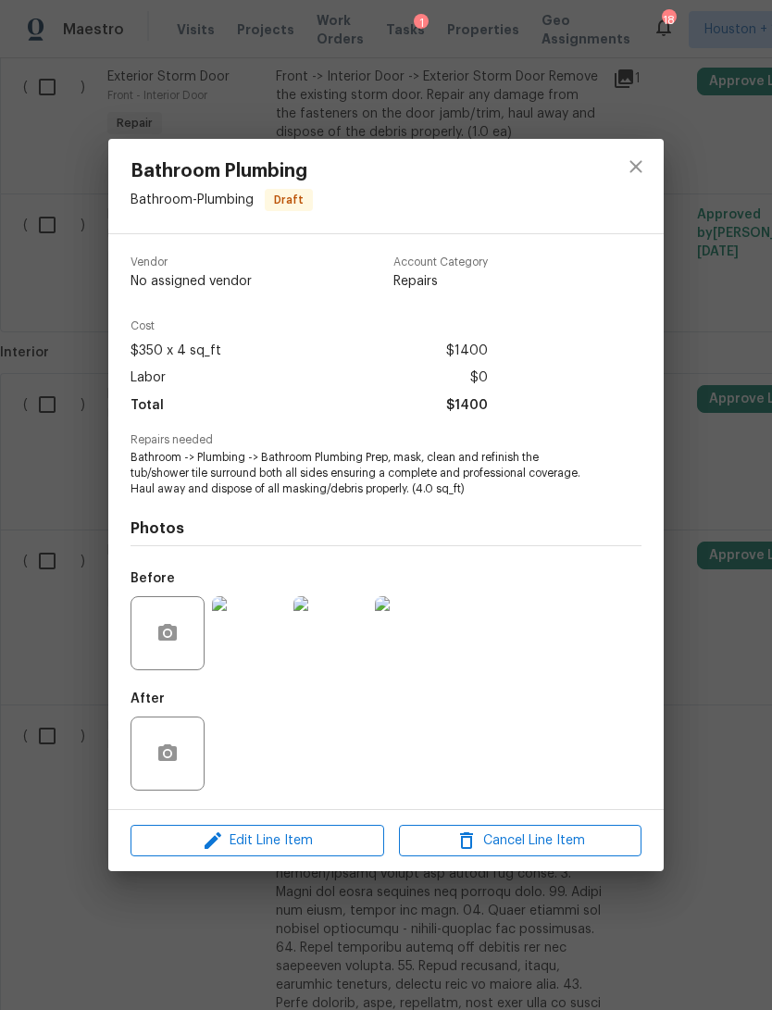
click at [232, 633] on img at bounding box center [249, 633] width 74 height 74
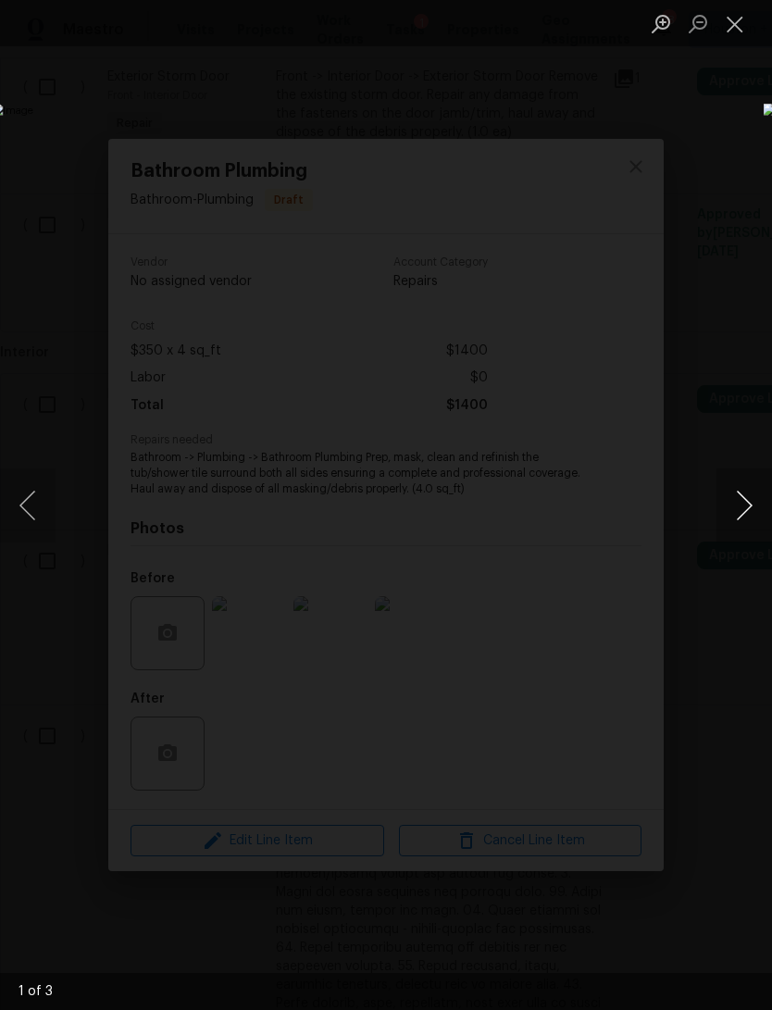
click at [742, 501] on button "Next image" at bounding box center [745, 505] width 56 height 74
click at [742, 494] on button "Next image" at bounding box center [745, 505] width 56 height 74
click at [742, 505] on button "Next image" at bounding box center [745, 505] width 56 height 74
click at [731, 515] on button "Next image" at bounding box center [745, 505] width 56 height 74
click at [725, 519] on button "Next image" at bounding box center [745, 505] width 56 height 74
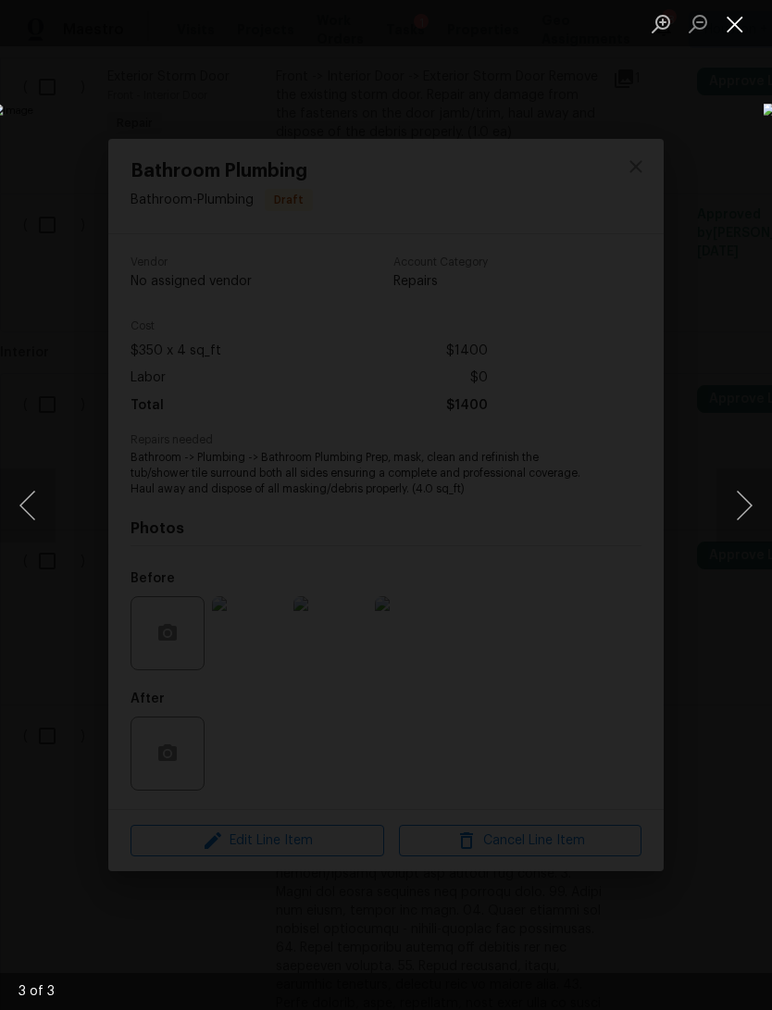
click at [746, 33] on button "Close lightbox" at bounding box center [735, 23] width 37 height 32
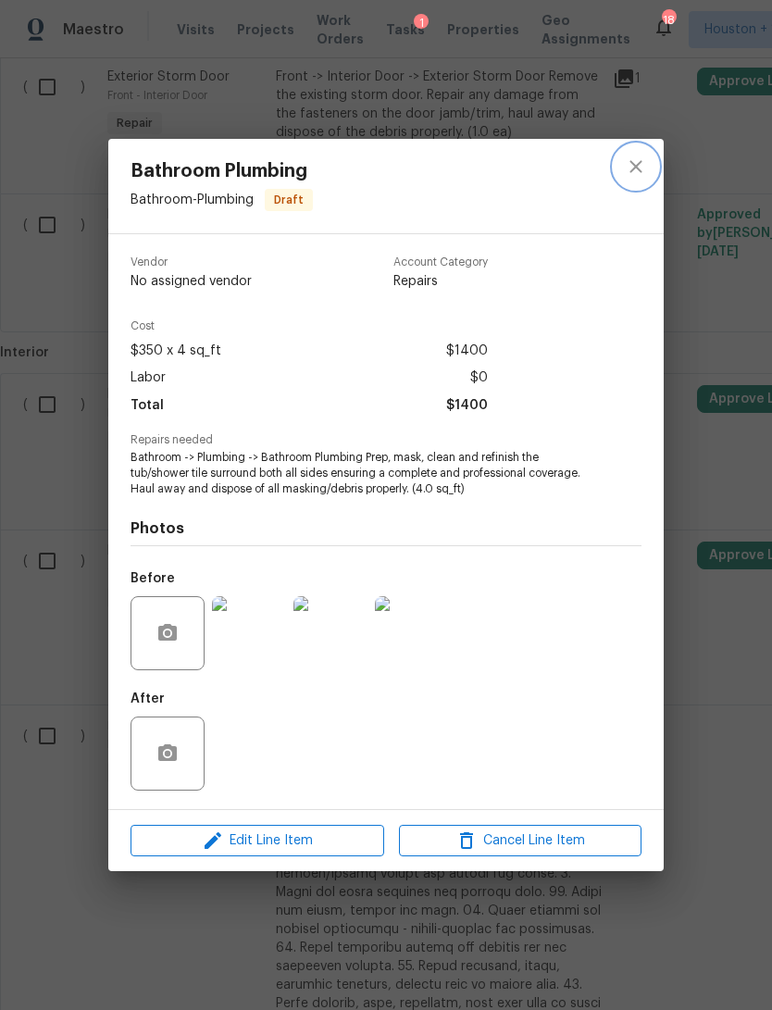
click at [642, 174] on icon "close" at bounding box center [636, 167] width 22 height 22
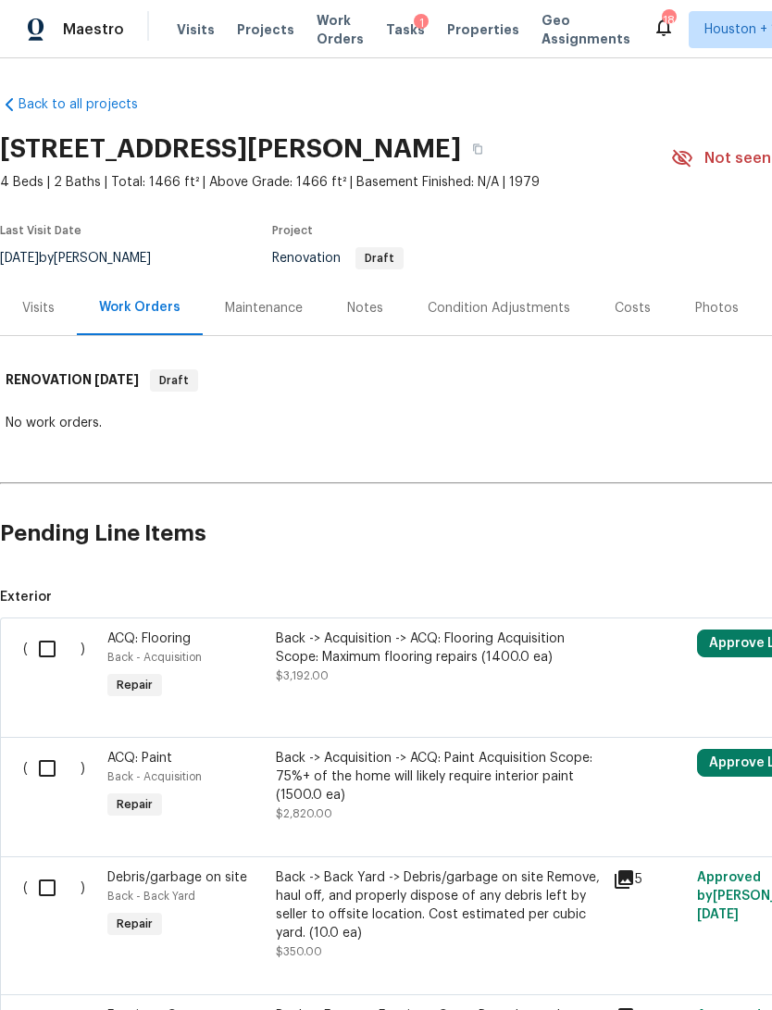
scroll to position [0, 0]
click at [33, 299] on div "Visits" at bounding box center [38, 308] width 32 height 19
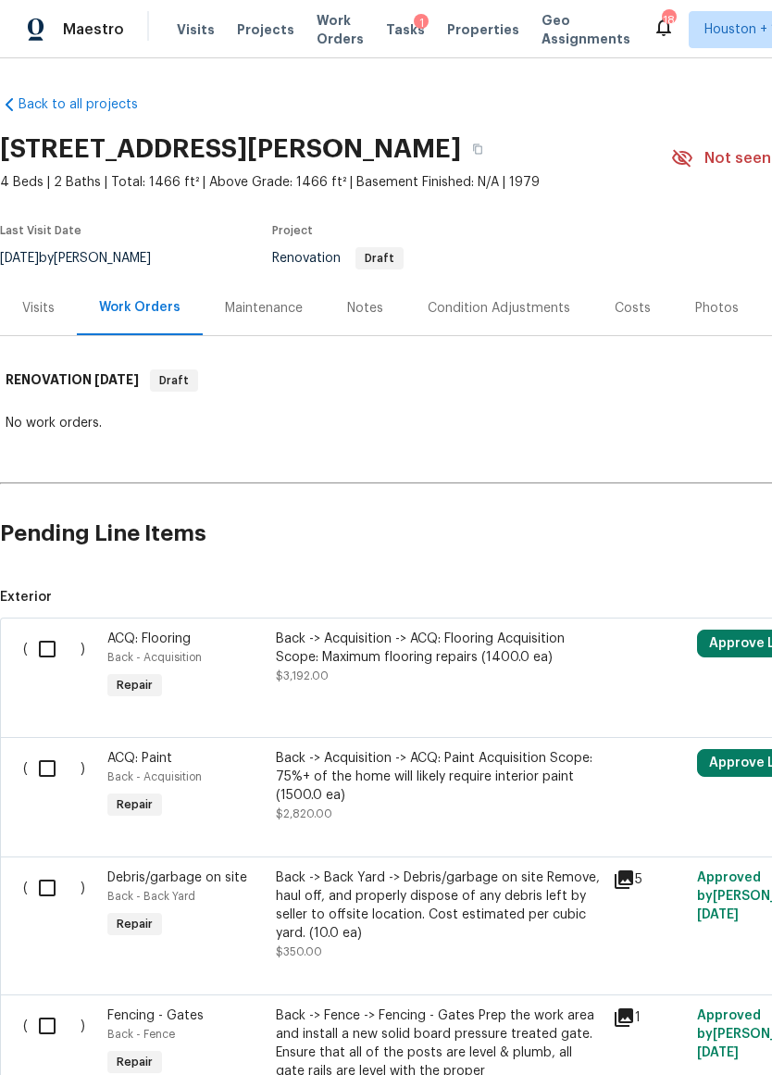
click at [362, 305] on div "Notes" at bounding box center [365, 308] width 36 height 19
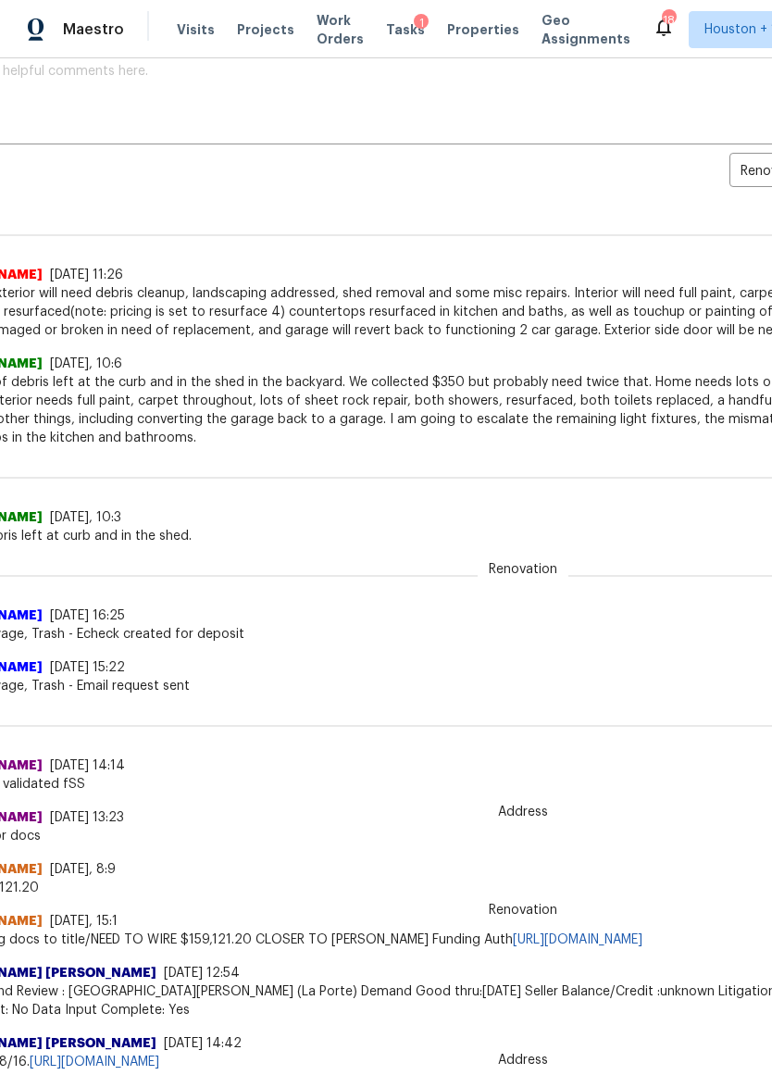
scroll to position [333, 69]
